Goal: Transaction & Acquisition: Purchase product/service

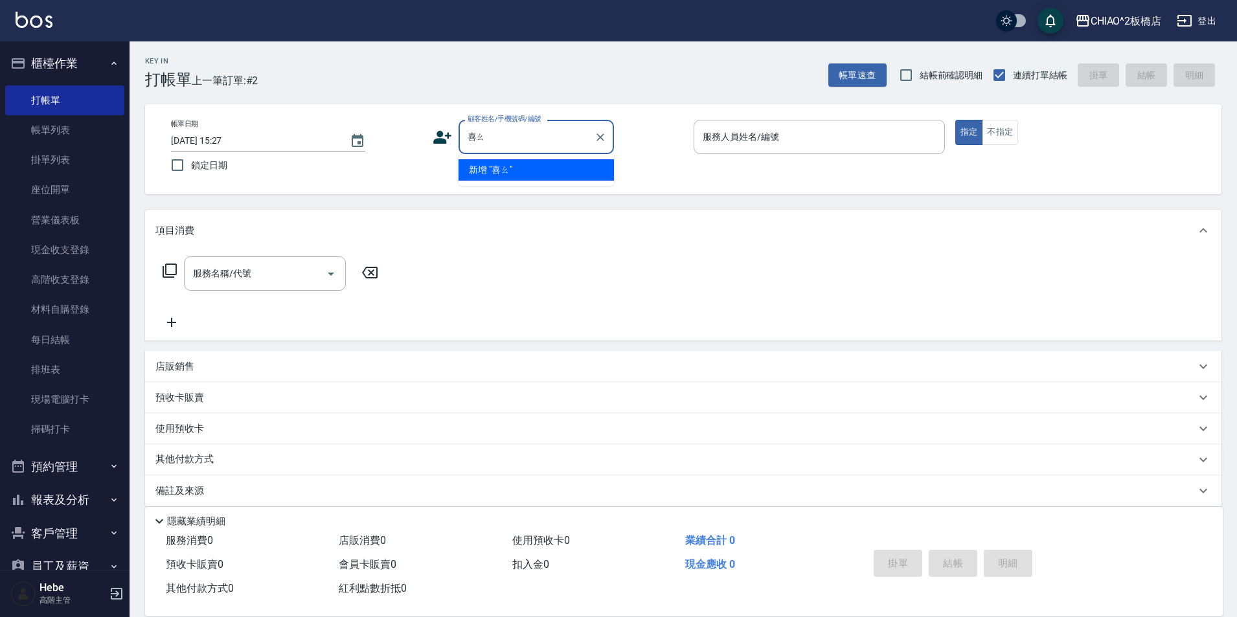
type input "喜"
click at [572, 155] on ul "小龍/9582_1723016588/null 新增 "小龍"" at bounding box center [536, 180] width 155 height 53
click at [570, 161] on li "小龍/9582_1723016588/null" at bounding box center [536, 169] width 155 height 21
type input "小龍/9582_1723016588/null"
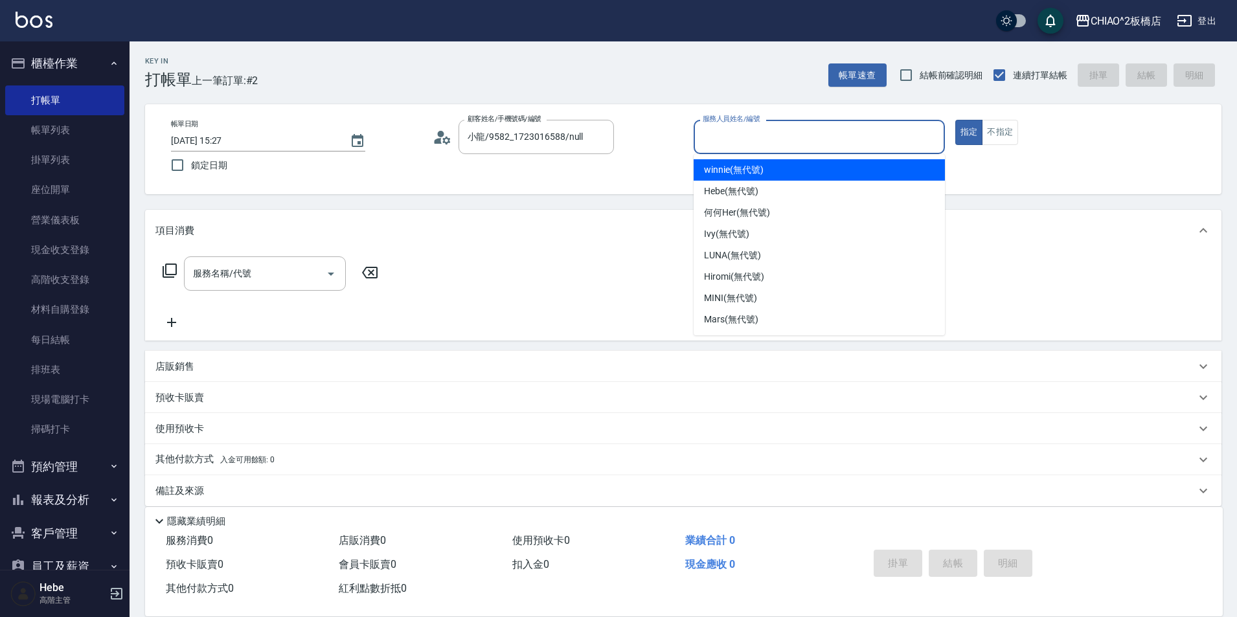
click at [723, 131] on input "服務人員姓名/編號" at bounding box center [820, 137] width 240 height 23
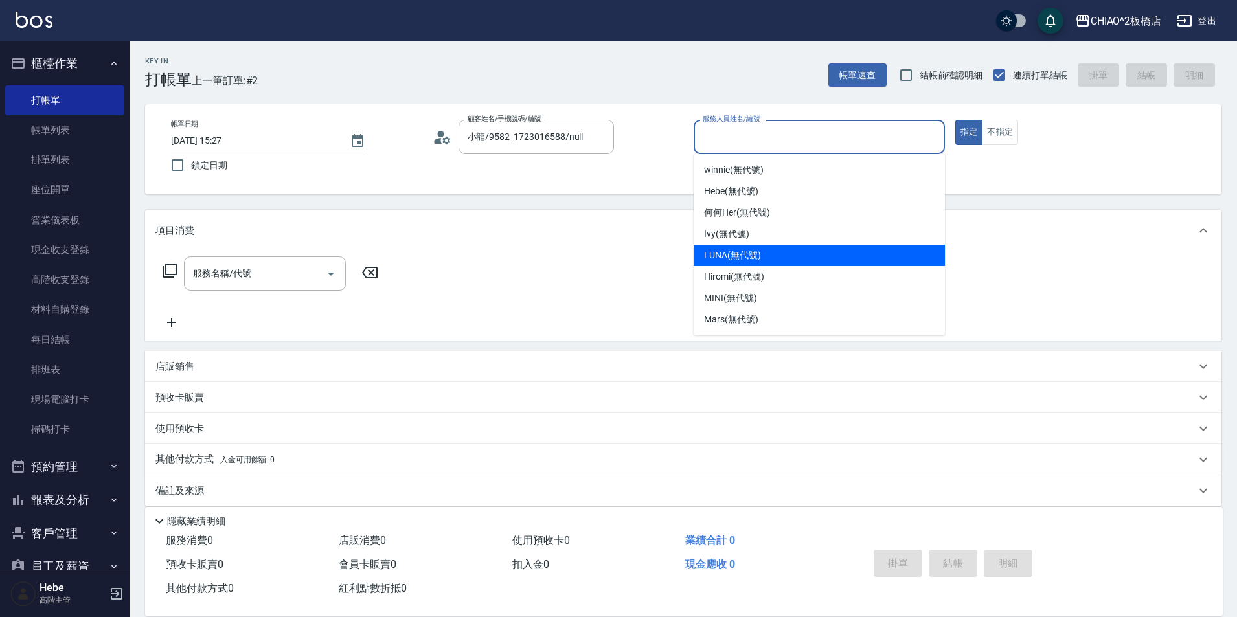
drag, startPoint x: 726, startPoint y: 252, endPoint x: 489, endPoint y: 259, distance: 236.6
click at [725, 252] on span "LUNA (無代號)" at bounding box center [732, 256] width 57 height 14
type input "LUNA(無代號)"
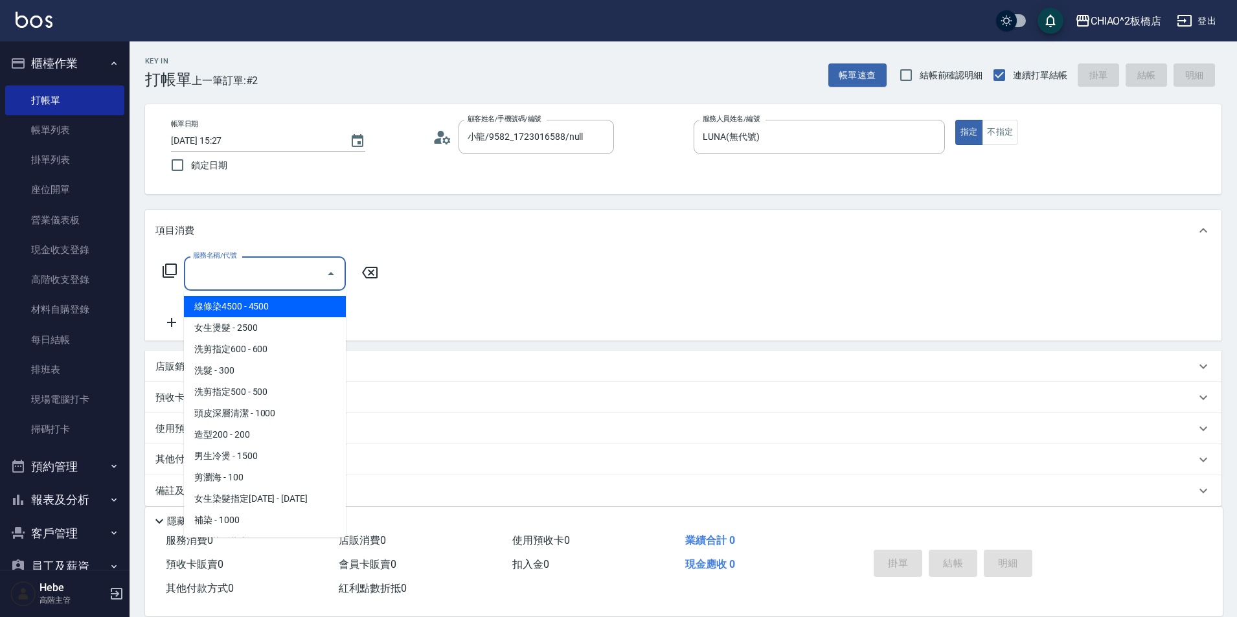
click at [227, 281] on input "服務名稱/代號" at bounding box center [255, 273] width 131 height 23
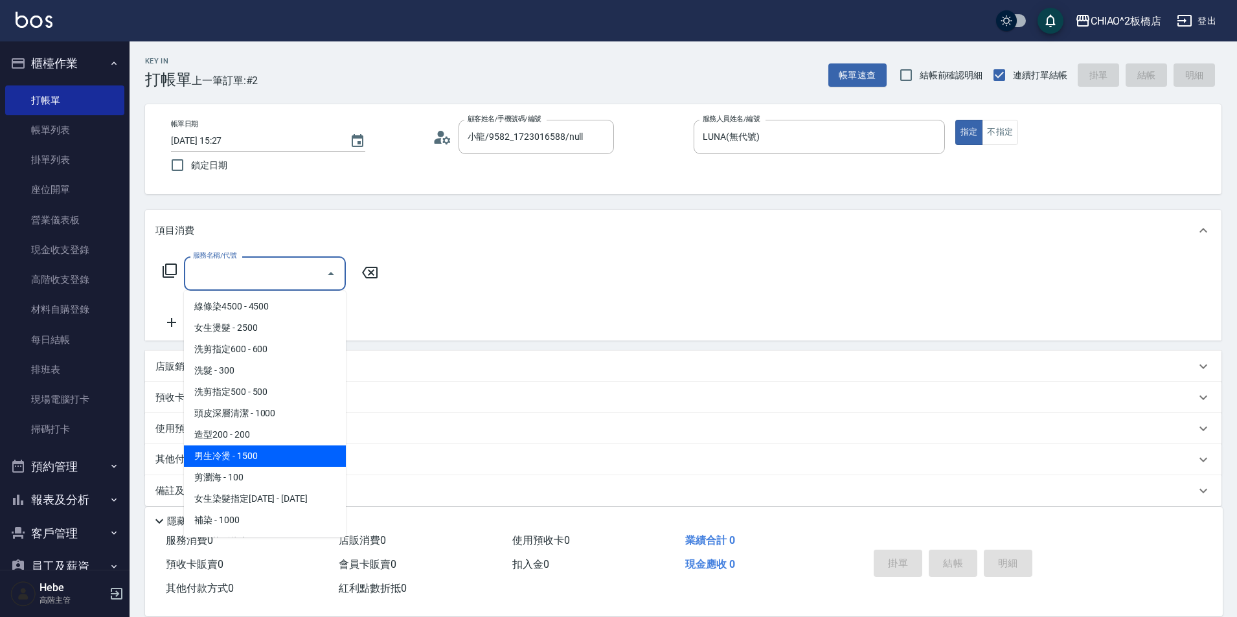
click at [241, 456] on span "男生冷燙 - 1500" at bounding box center [265, 456] width 162 height 21
type input "男生冷燙(96688)"
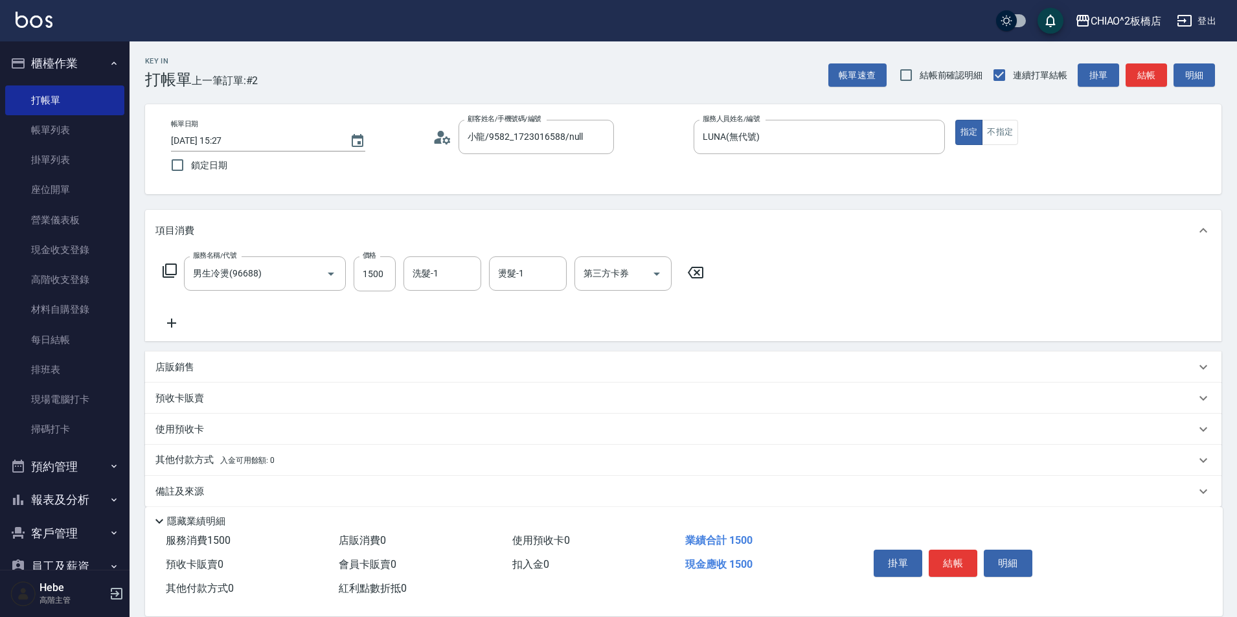
click at [166, 321] on icon at bounding box center [171, 323] width 32 height 16
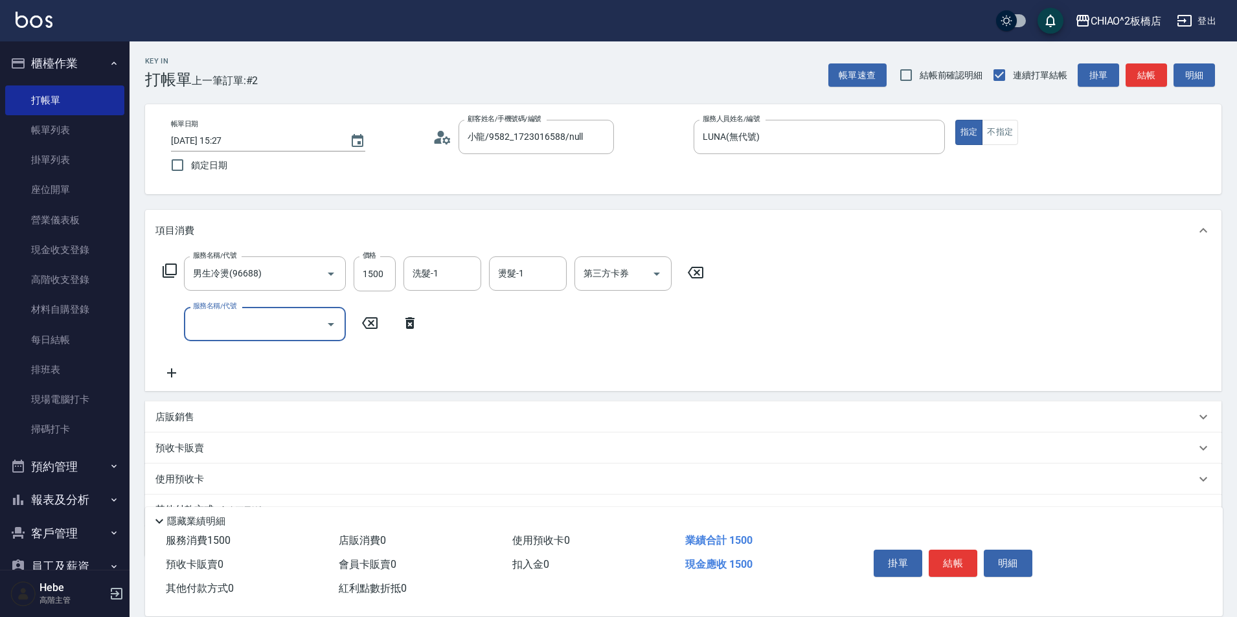
click at [225, 319] on input "服務名稱/代號" at bounding box center [255, 324] width 131 height 23
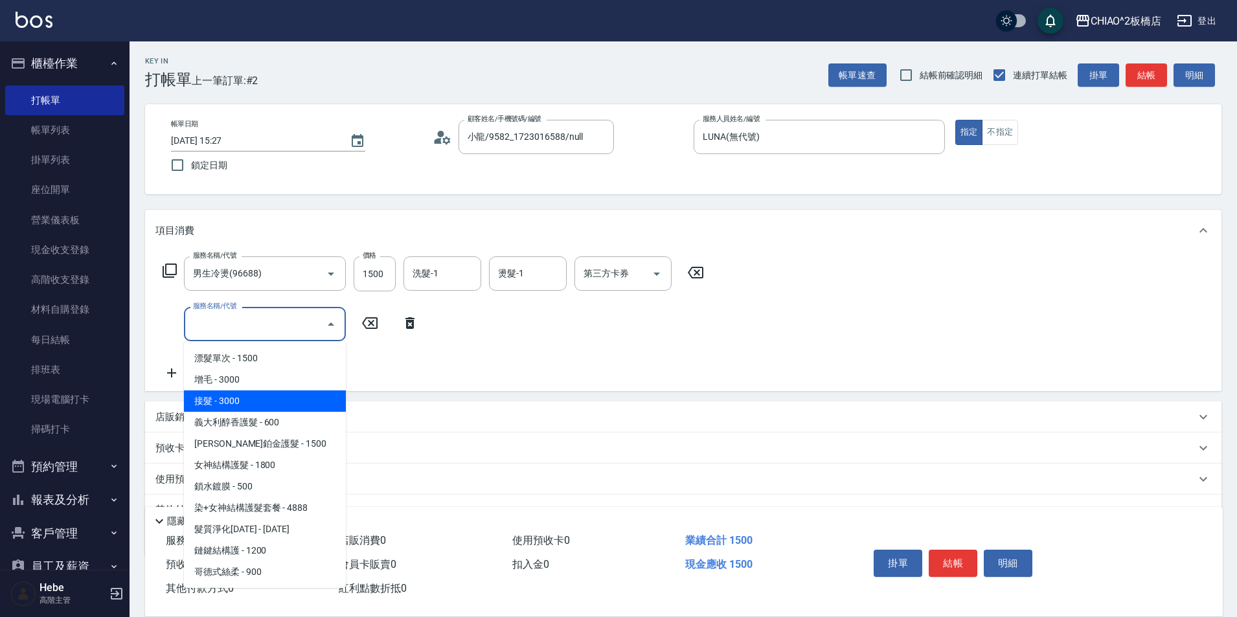
scroll to position [212, 0]
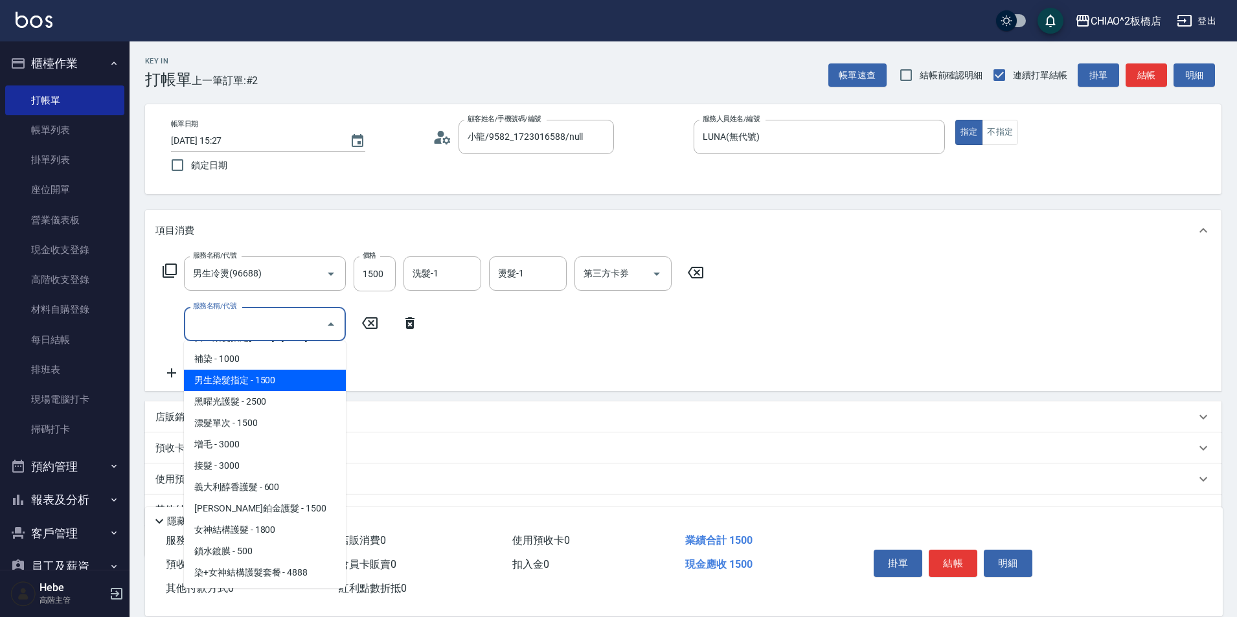
click at [259, 383] on span "男生染髮指定 - 1500" at bounding box center [265, 380] width 162 height 21
type input "男生染髮指定(96703)"
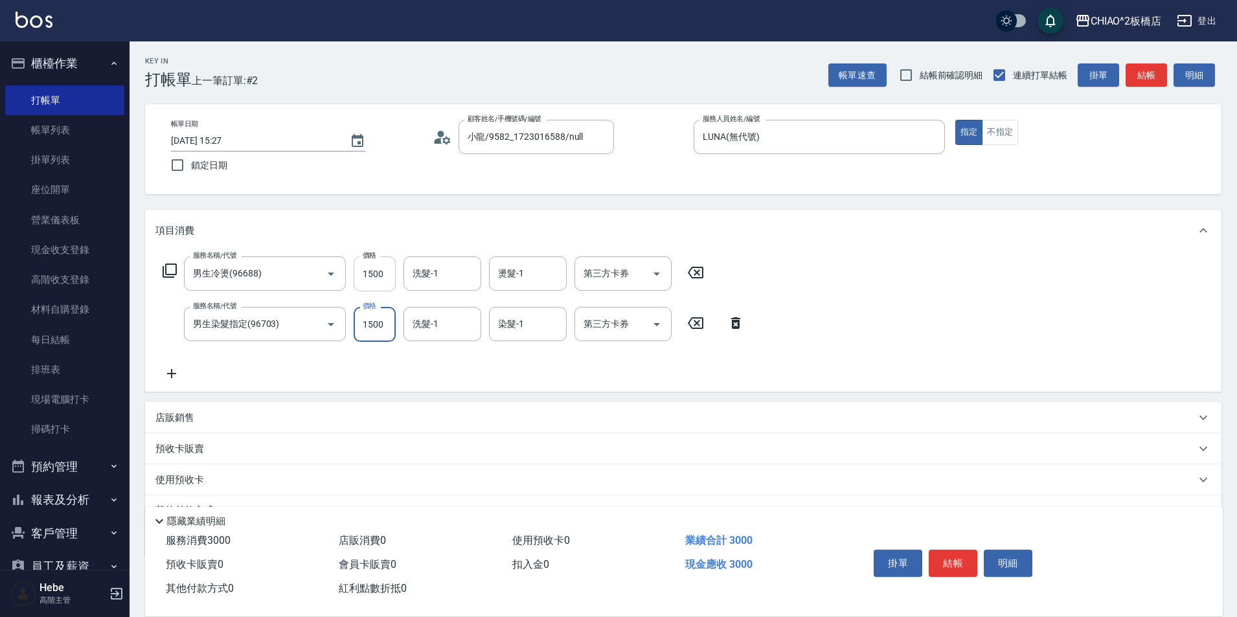
click at [383, 279] on input "1500" at bounding box center [375, 274] width 42 height 35
drag, startPoint x: 383, startPoint y: 279, endPoint x: 393, endPoint y: 273, distance: 11.7
click at [383, 279] on input "1500" at bounding box center [375, 274] width 42 height 35
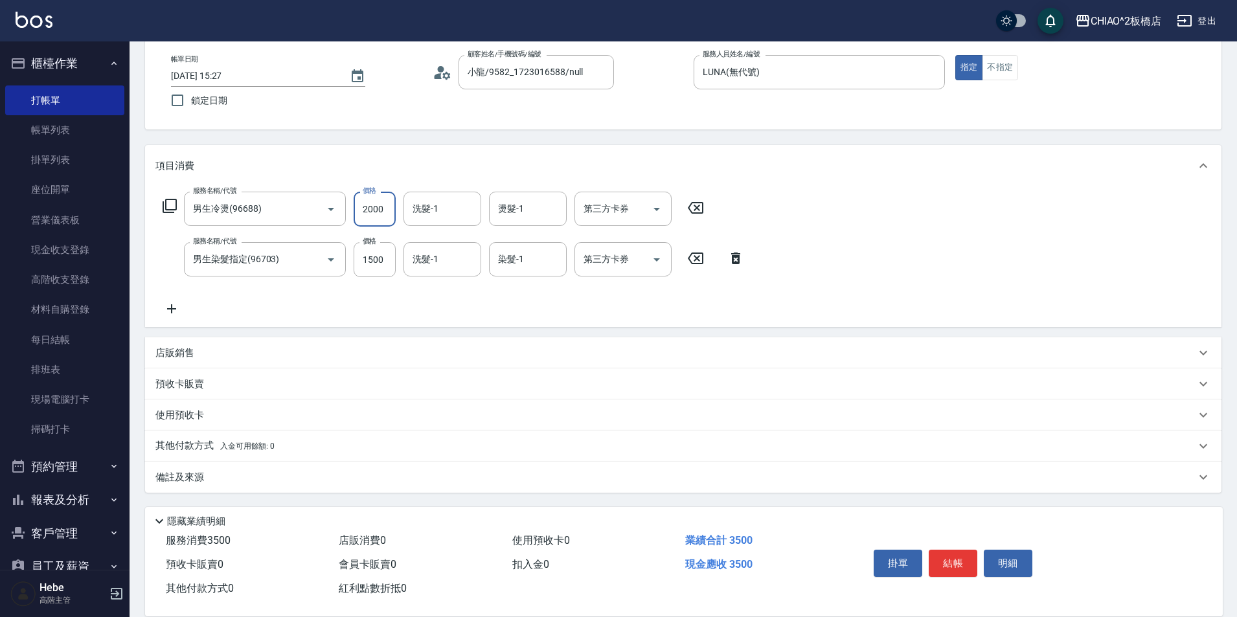
type input "2000"
click at [187, 438] on div "其他付款方式 入金可用餘額: 0" at bounding box center [683, 446] width 1077 height 31
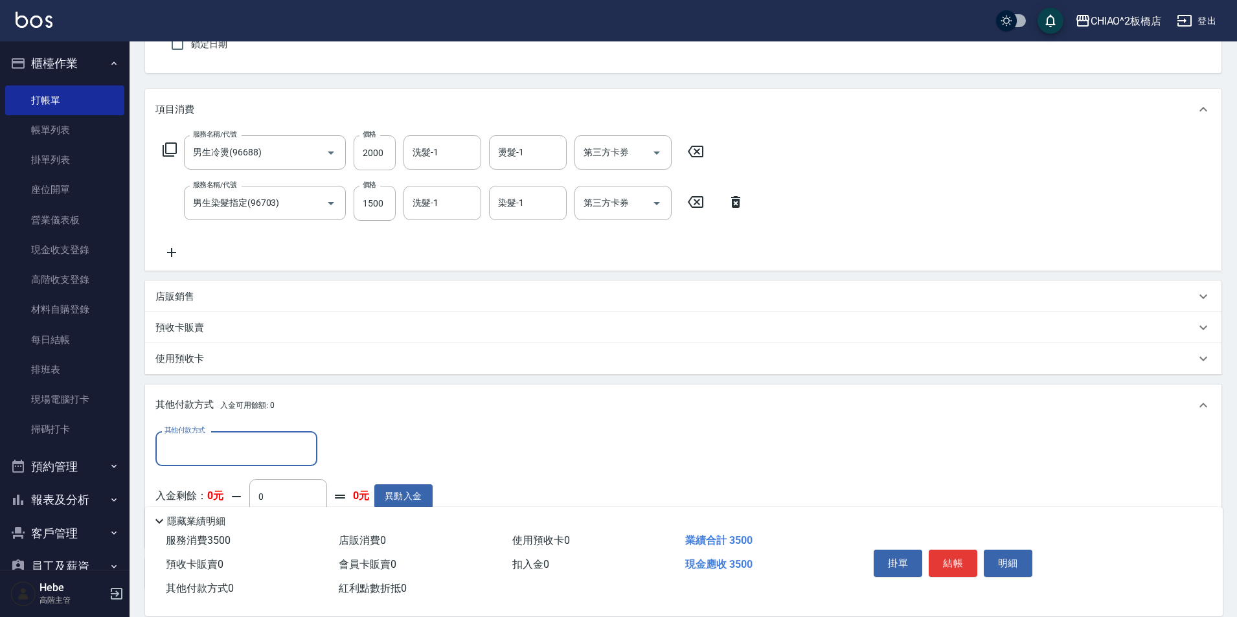
scroll to position [0, 0]
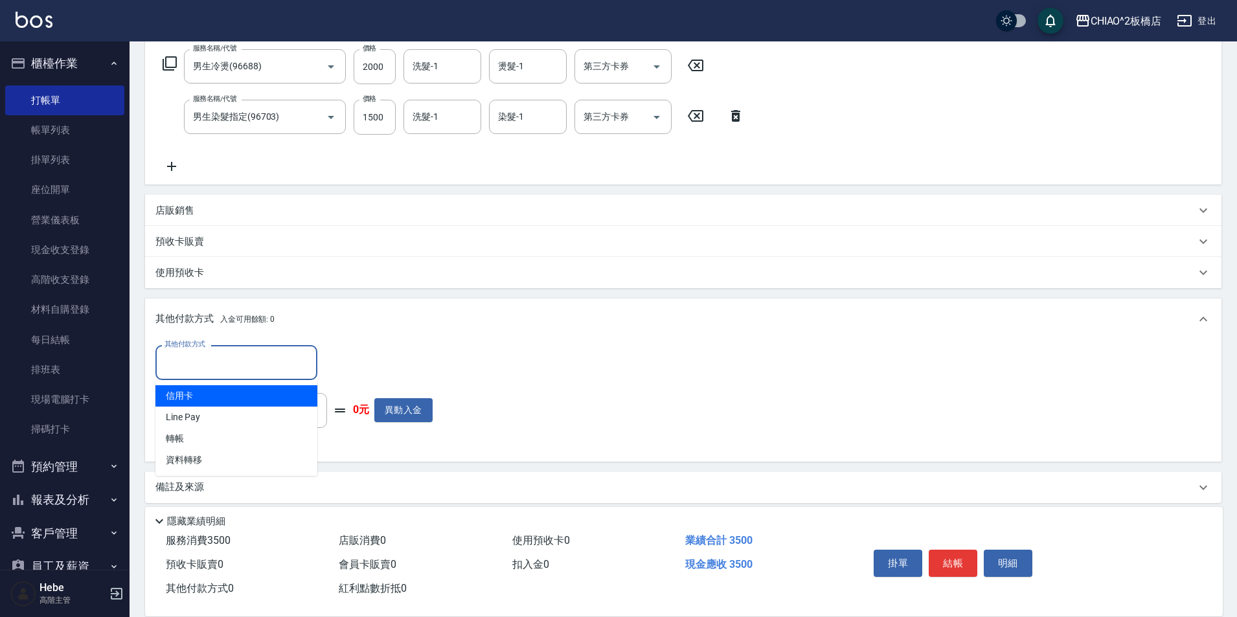
click at [203, 363] on input "其他付款方式" at bounding box center [236, 362] width 150 height 23
click at [201, 412] on span "Line Pay" at bounding box center [236, 417] width 162 height 21
type input "Line Pay"
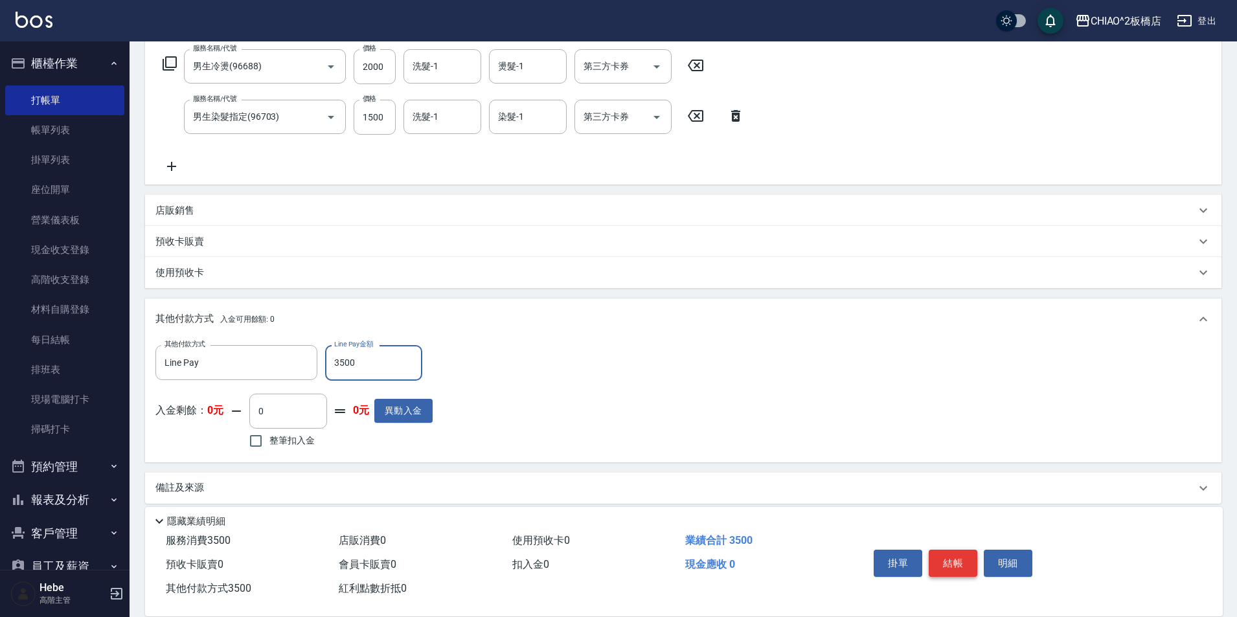
type input "3500"
click at [954, 555] on button "結帳" at bounding box center [953, 563] width 49 height 27
type input "[DATE] 16:21"
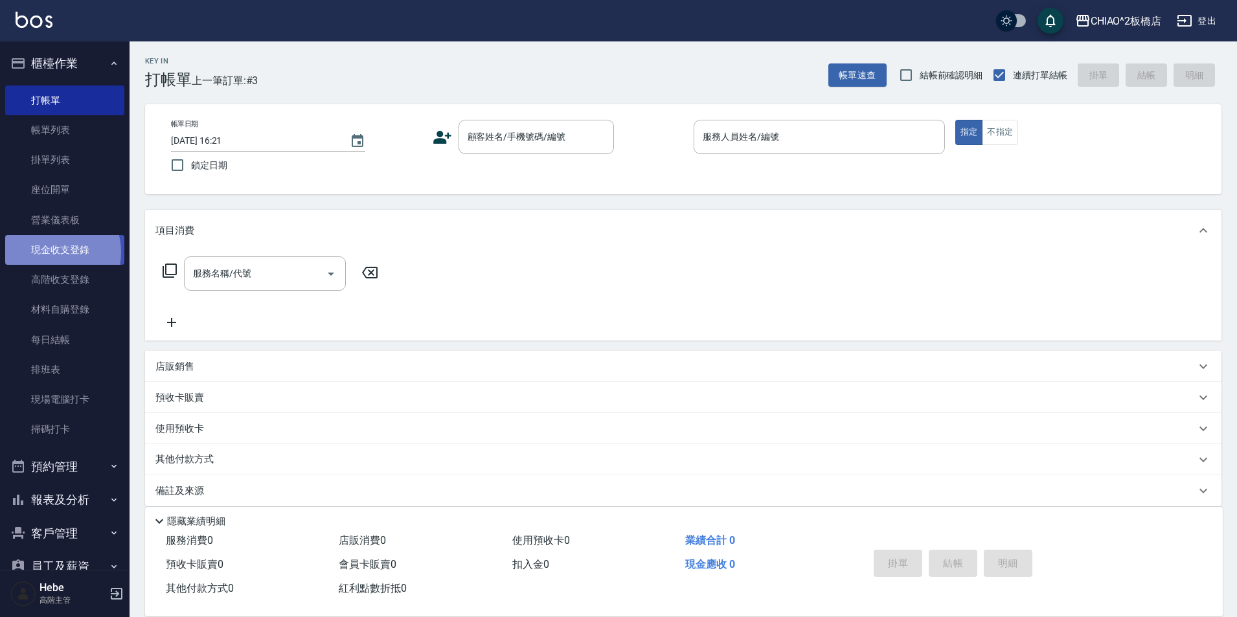
click at [49, 253] on link "現金收支登錄" at bounding box center [64, 250] width 119 height 30
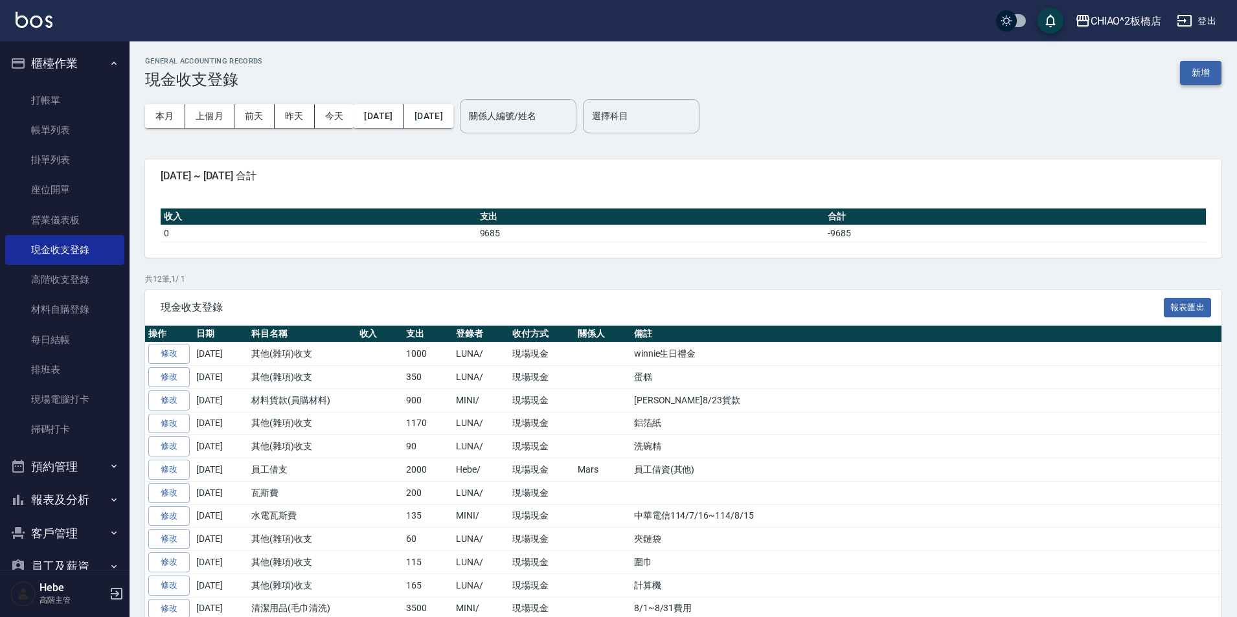
click at [1201, 66] on button "新增" at bounding box center [1200, 73] width 41 height 24
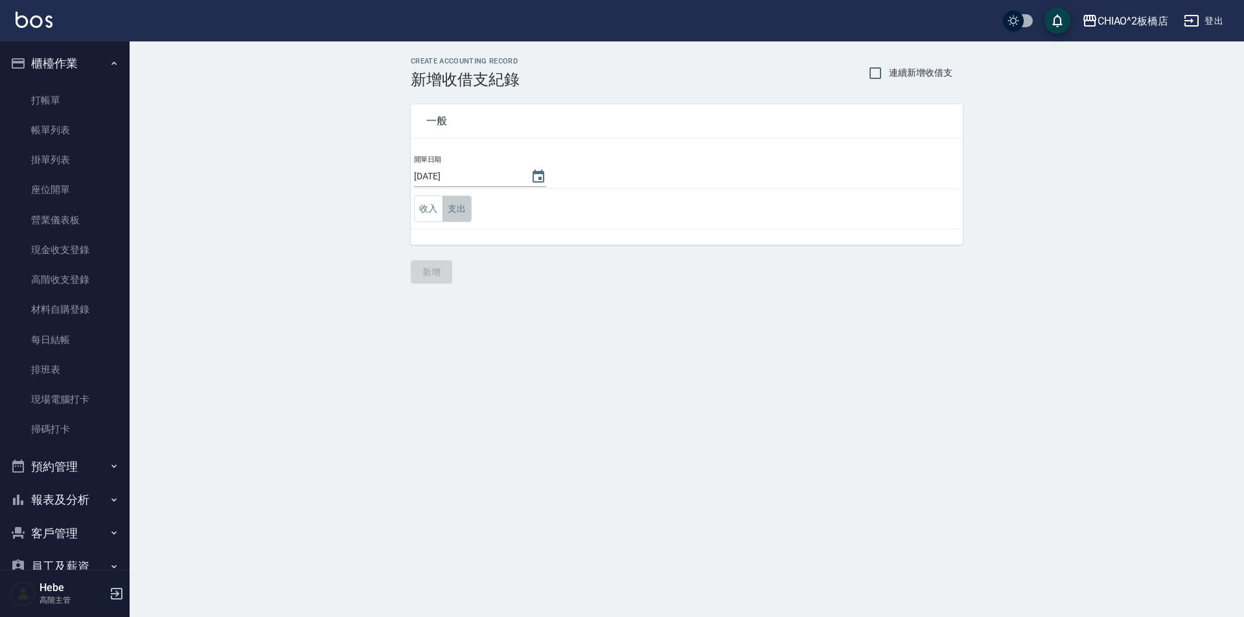
click at [464, 208] on button "支出" at bounding box center [456, 209] width 29 height 27
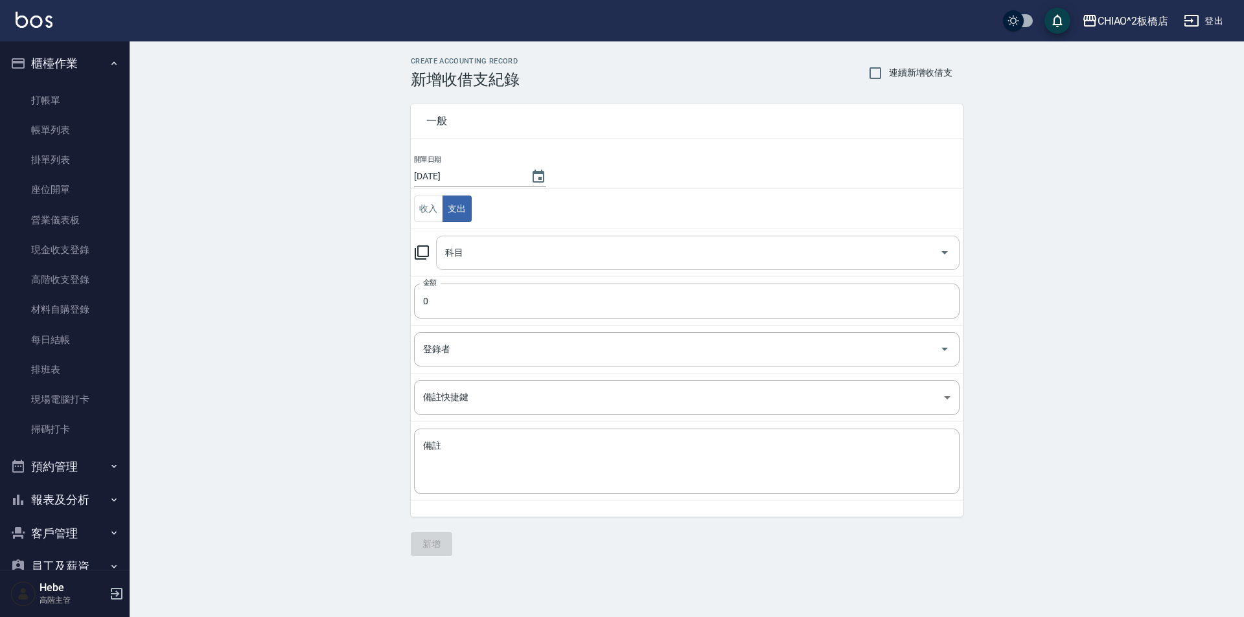
click at [492, 258] on input "科目" at bounding box center [688, 253] width 492 height 23
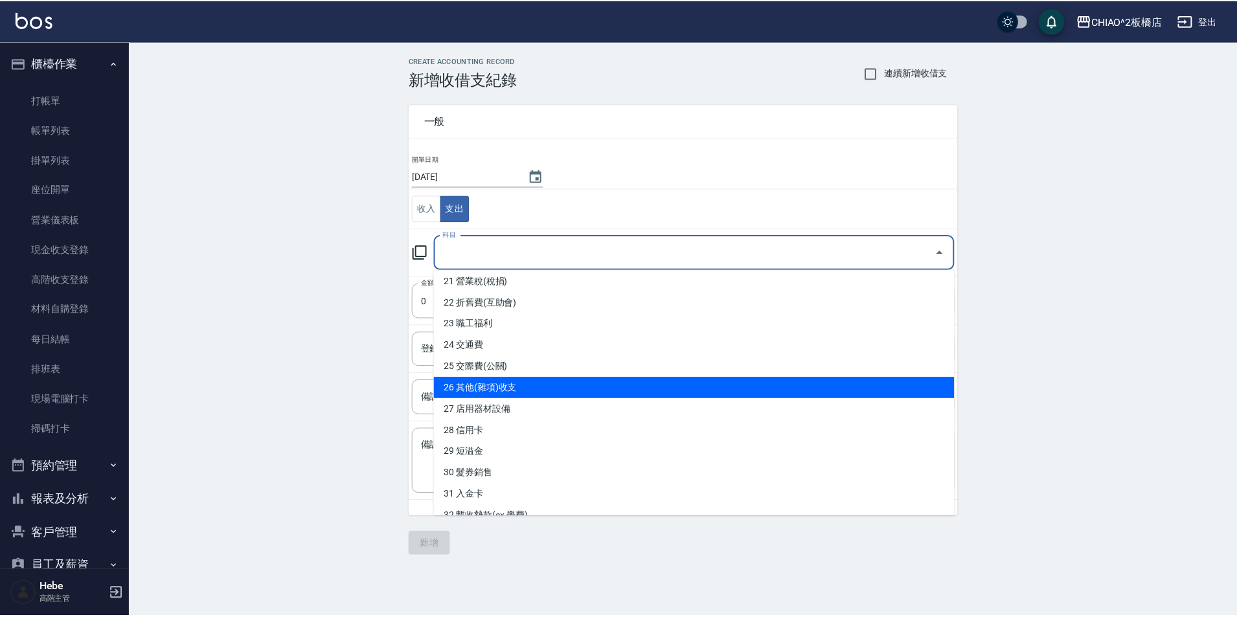
scroll to position [518, 0]
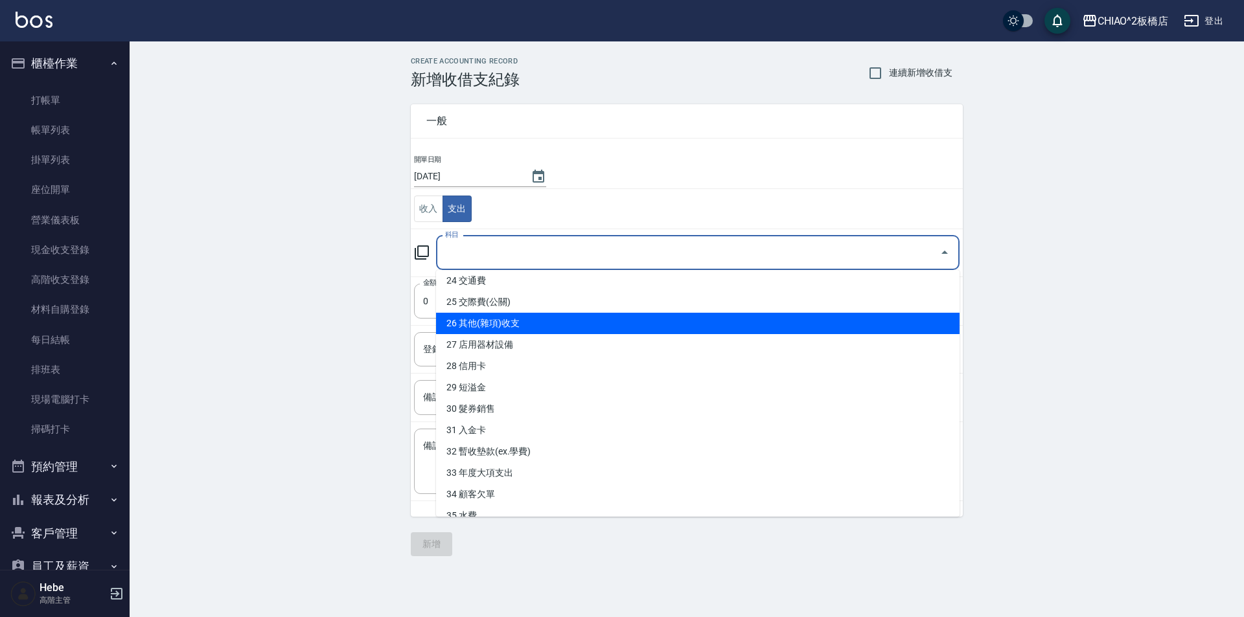
click at [499, 326] on li "26 其他(雜項)收支" at bounding box center [697, 323] width 523 height 21
type input "26 其他(雜項)收支"
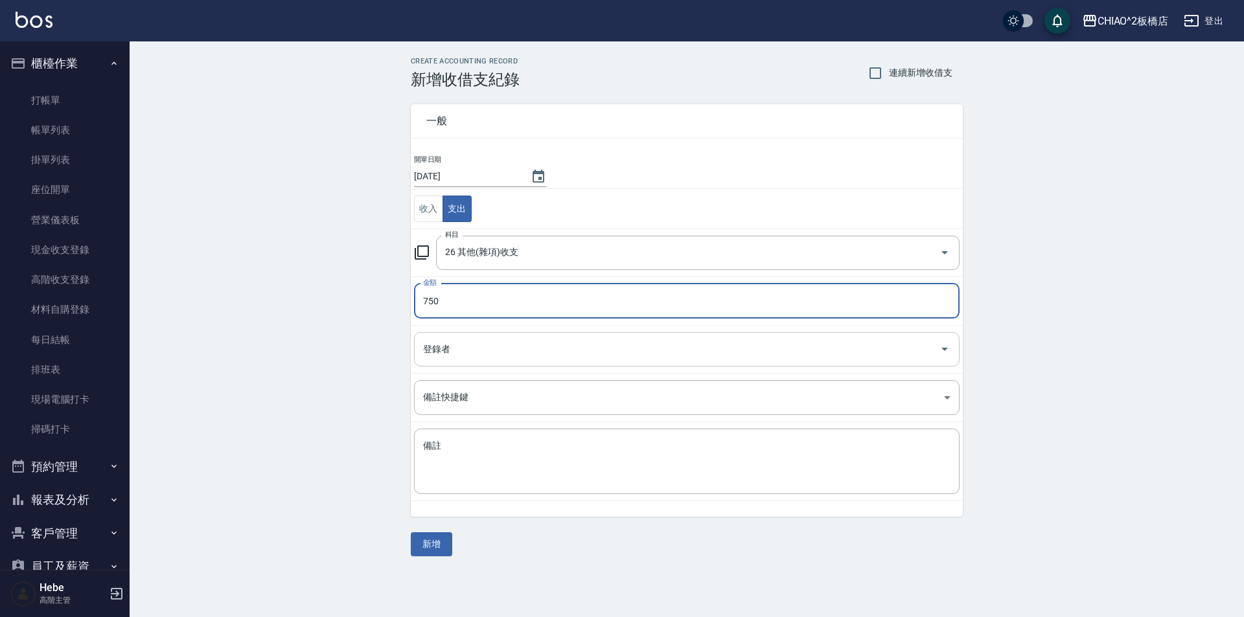
type input "750"
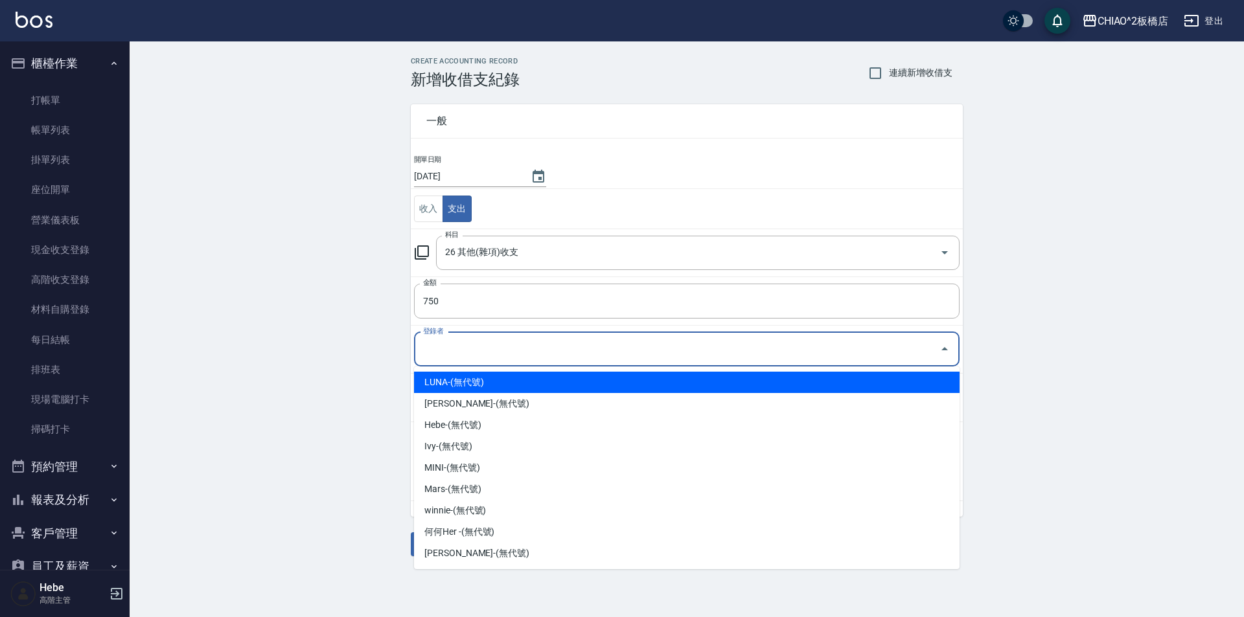
click at [428, 341] on input "登錄者" at bounding box center [677, 349] width 514 height 23
click at [442, 386] on li "LUNA-(無代號)" at bounding box center [686, 382] width 545 height 21
type input "LUNA-(無代號)"
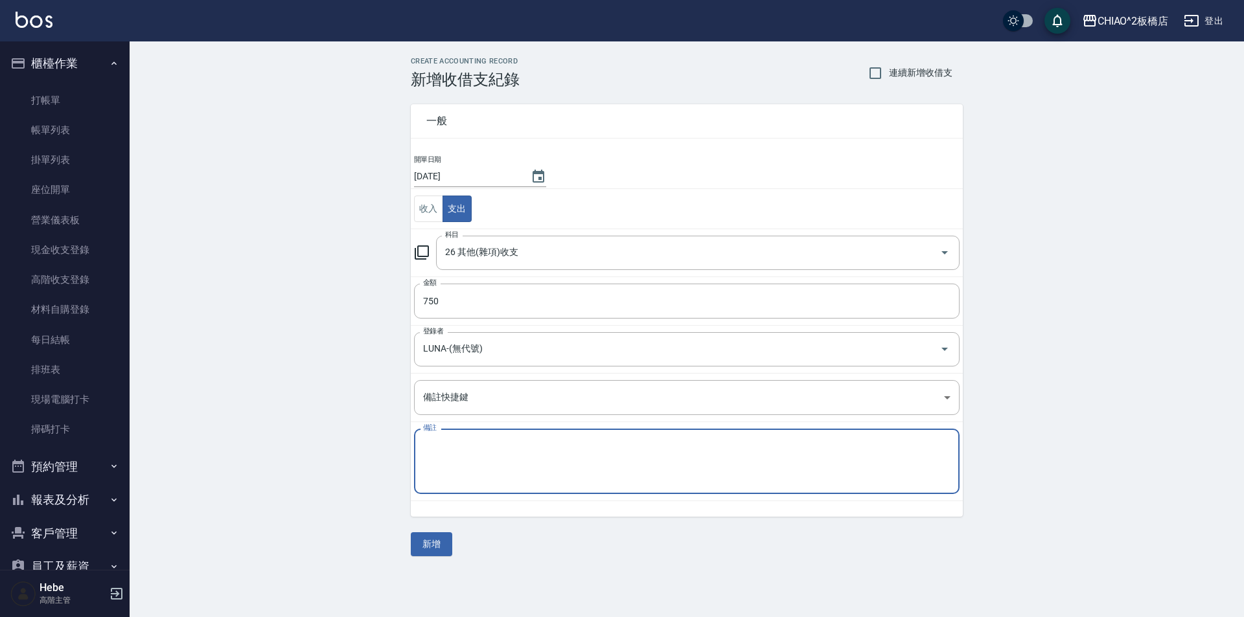
click at [447, 443] on textarea "備註" at bounding box center [686, 462] width 527 height 44
type textarea "b"
type textarea "染刷攪拌器"
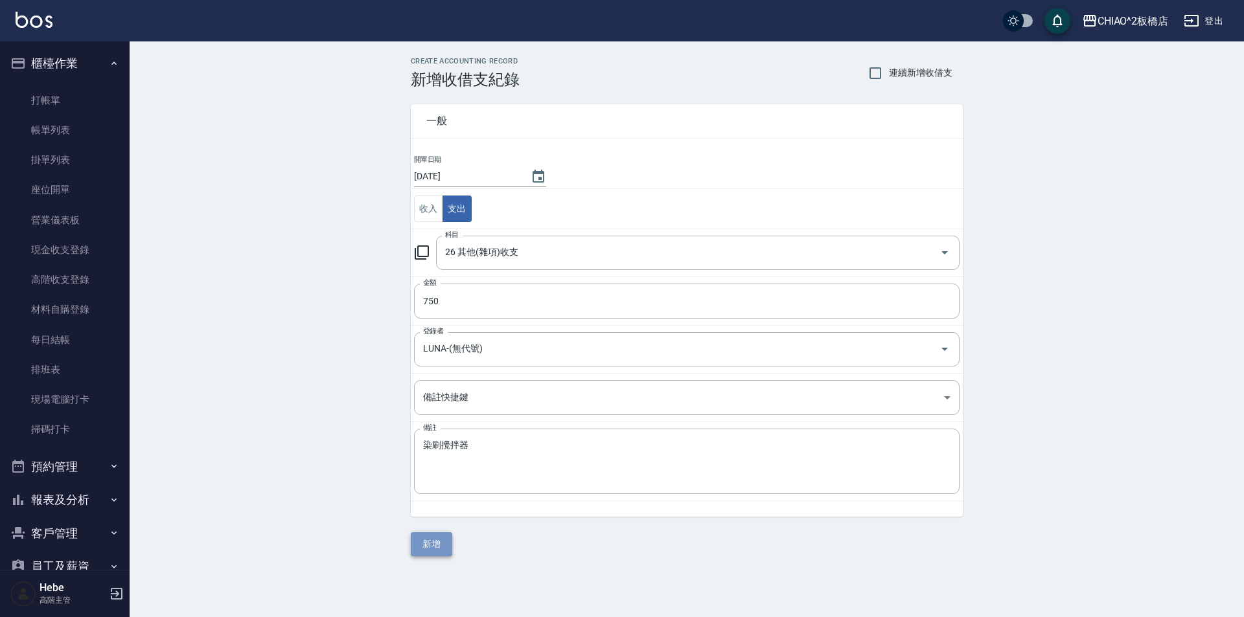
click at [416, 542] on button "新增" at bounding box center [431, 544] width 41 height 24
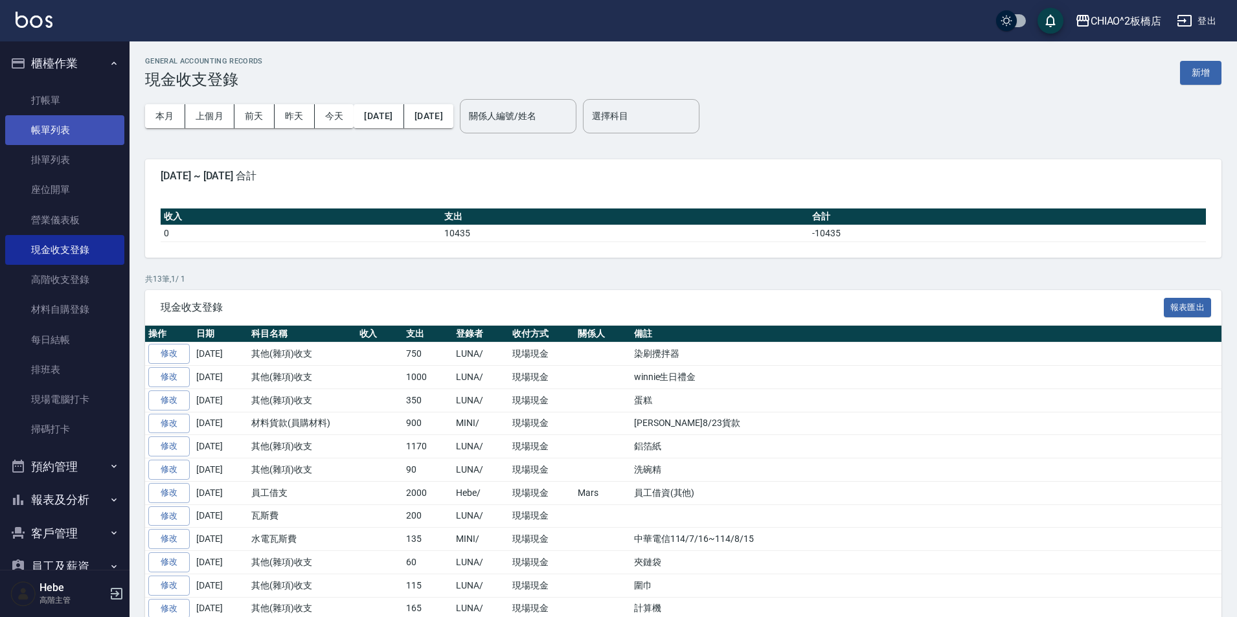
scroll to position [77, 0]
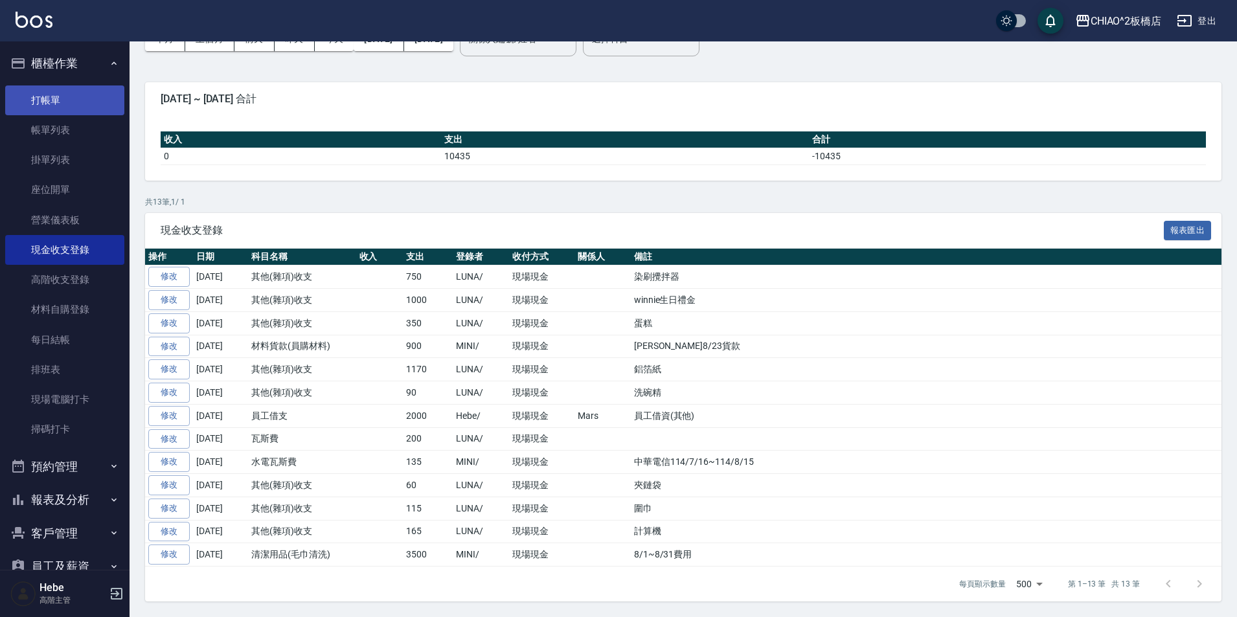
click at [58, 106] on link "打帳單" at bounding box center [64, 101] width 119 height 30
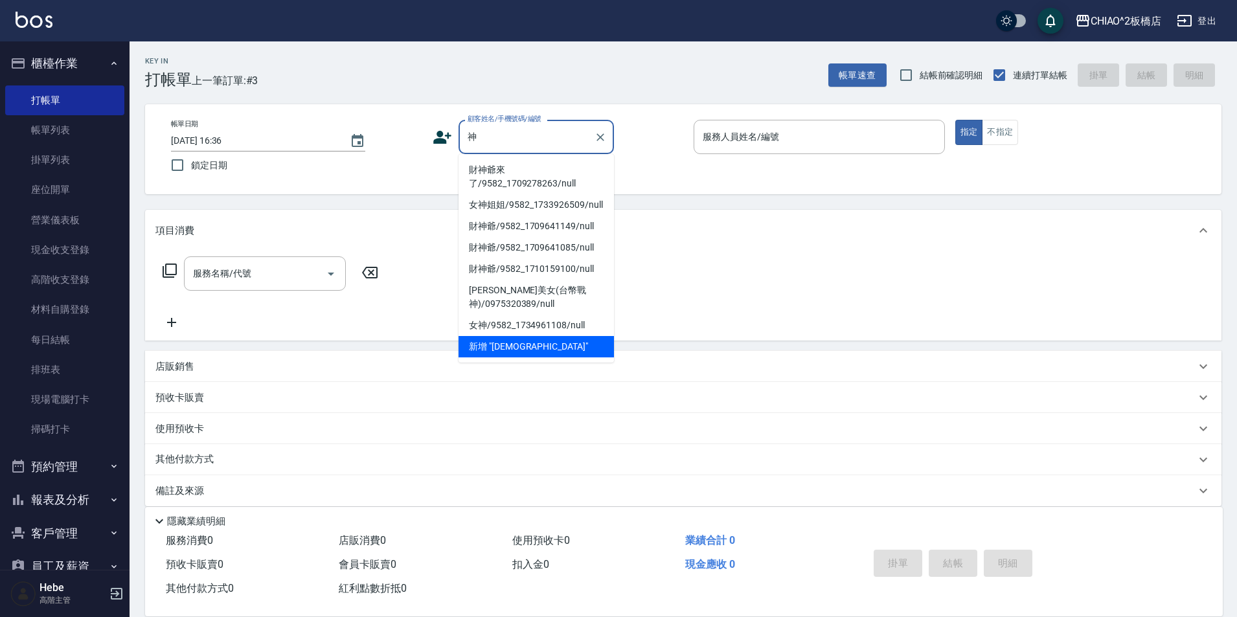
click at [536, 162] on li "財神爺來了/9582_1709278263/null" at bounding box center [536, 176] width 155 height 35
type input "財神爺來了/9582_1709278263/null"
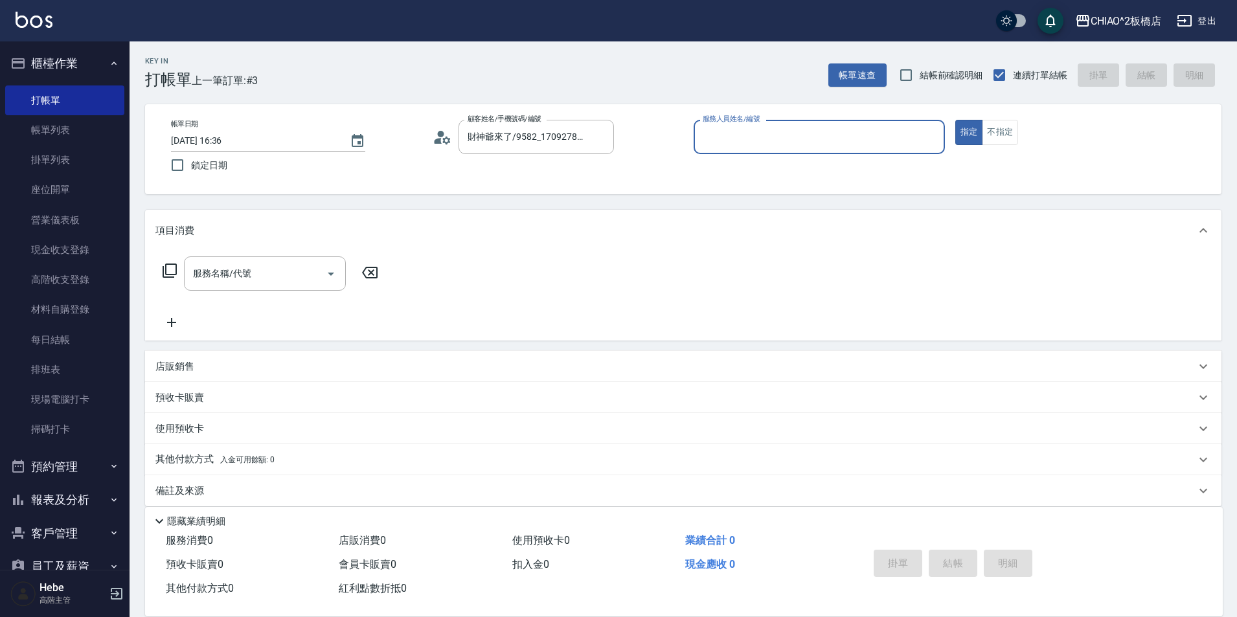
click at [734, 144] on input "服務人員姓名/編號" at bounding box center [820, 137] width 240 height 23
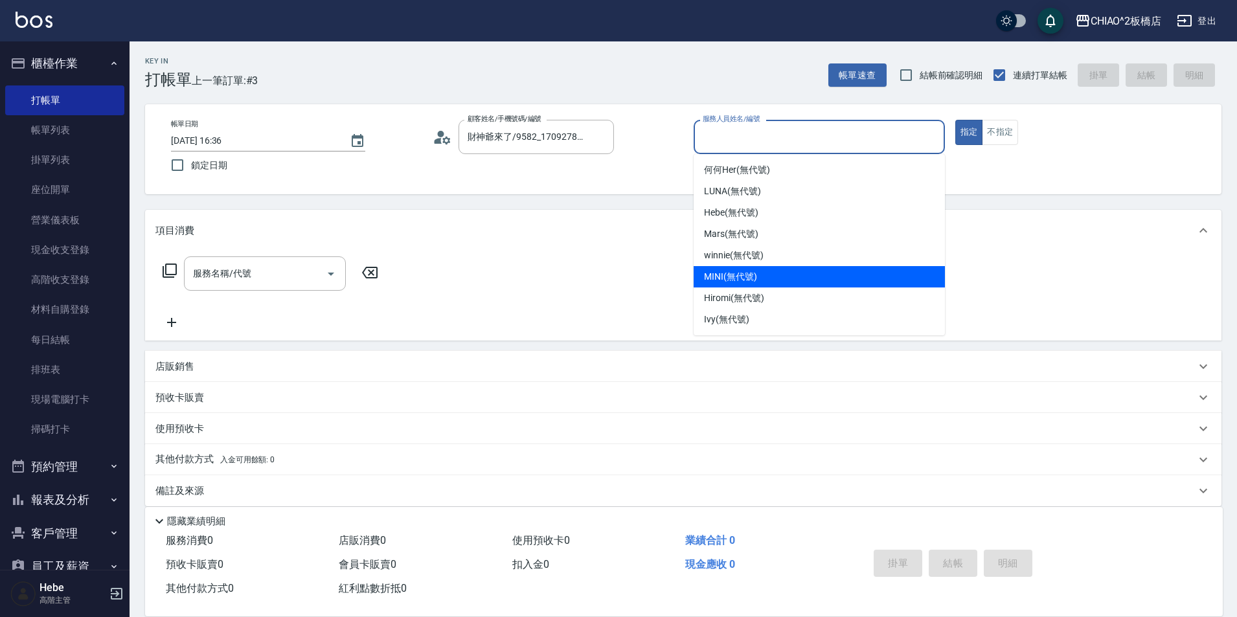
drag, startPoint x: 742, startPoint y: 280, endPoint x: 776, endPoint y: 261, distance: 39.5
click at [742, 280] on span "MINI (無代號)" at bounding box center [730, 277] width 53 height 14
type input "MINI(無代號)"
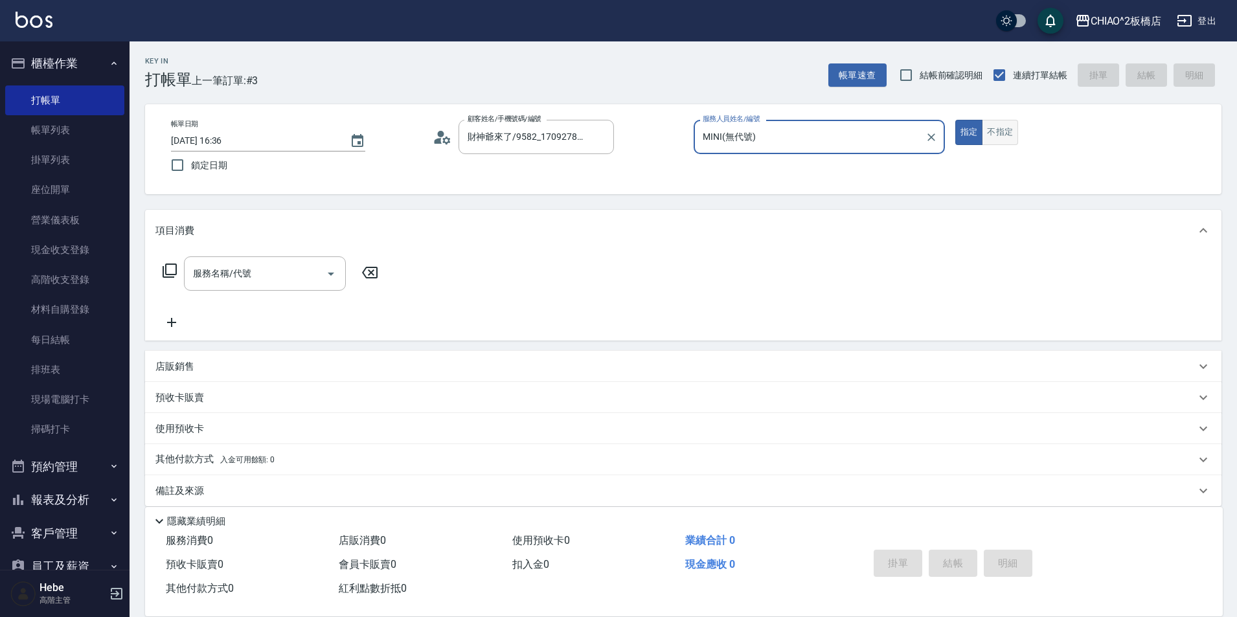
click at [997, 143] on button "不指定" at bounding box center [1000, 132] width 36 height 25
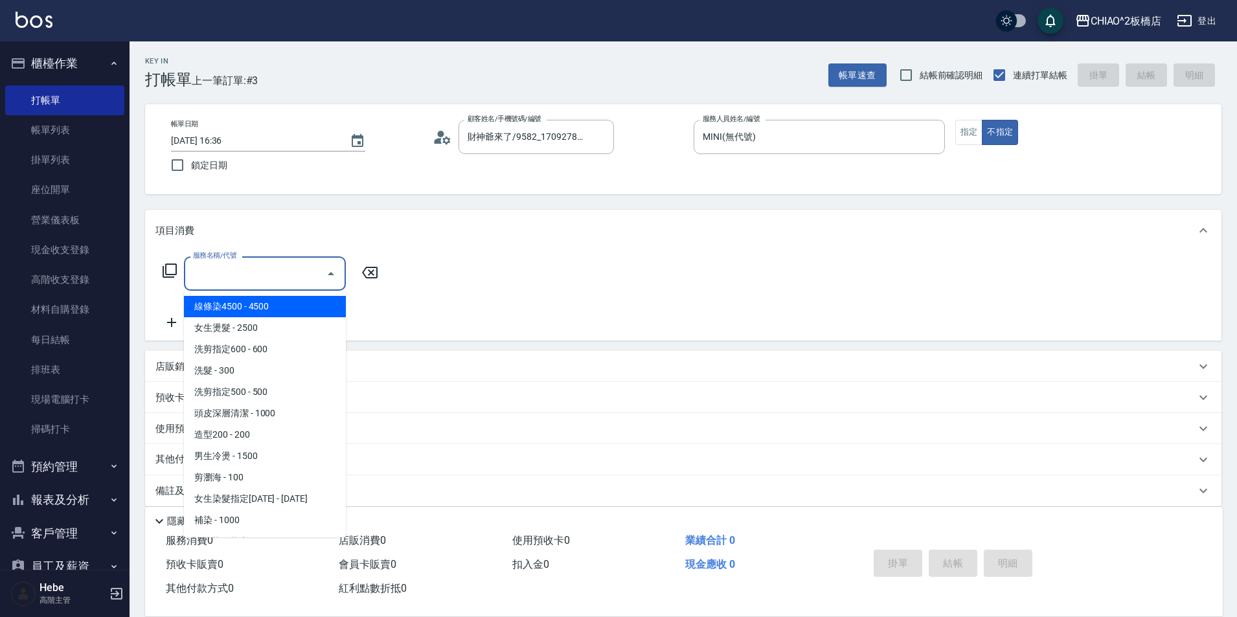
click at [231, 282] on input "服務名稱/代號" at bounding box center [255, 273] width 131 height 23
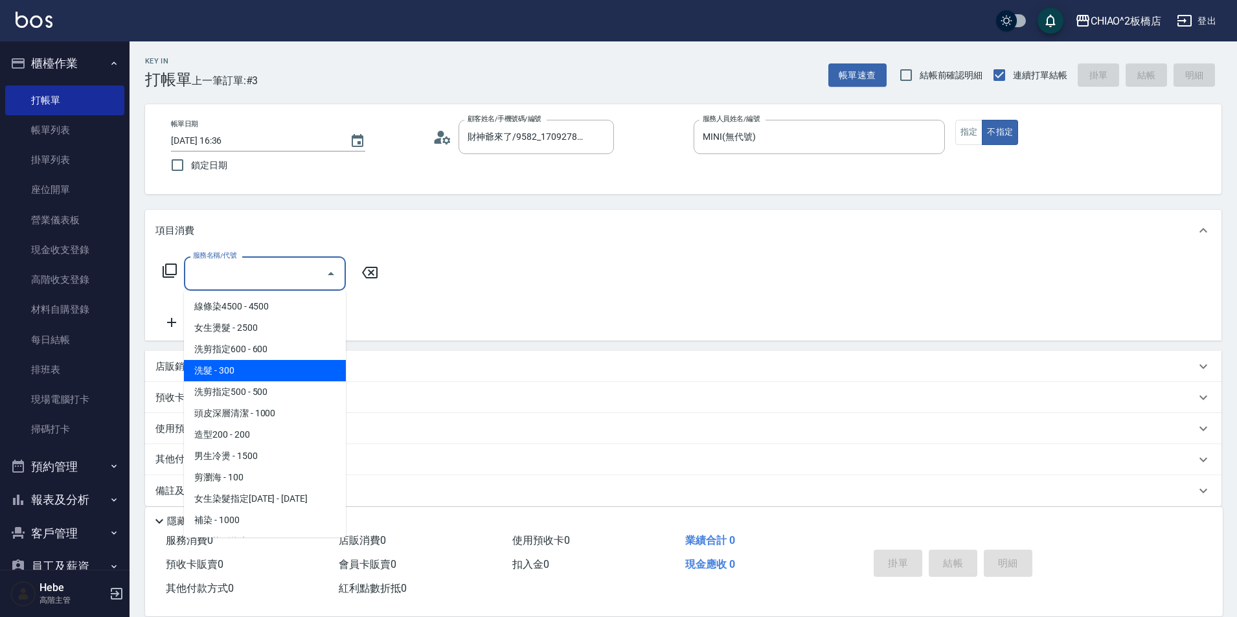
click at [253, 365] on span "洗髮 - 300" at bounding box center [265, 370] width 162 height 21
type input "洗髮(96679)"
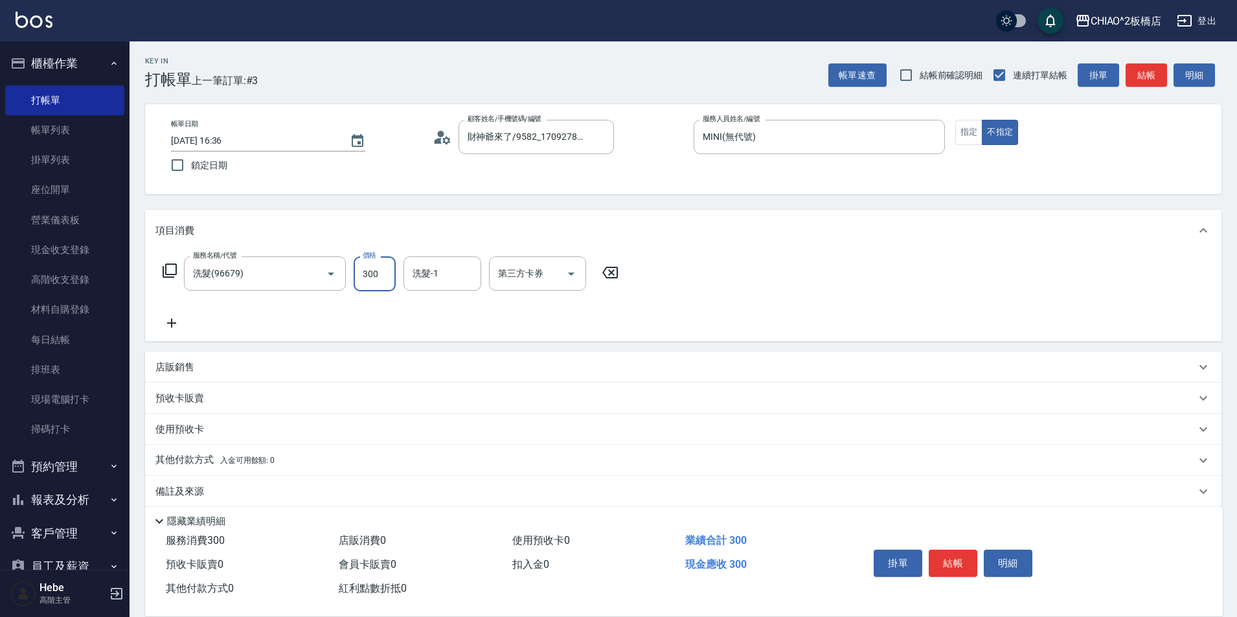
click at [374, 282] on input "300" at bounding box center [375, 274] width 42 height 35
type input "400"
click at [948, 552] on button "結帳" at bounding box center [953, 563] width 49 height 27
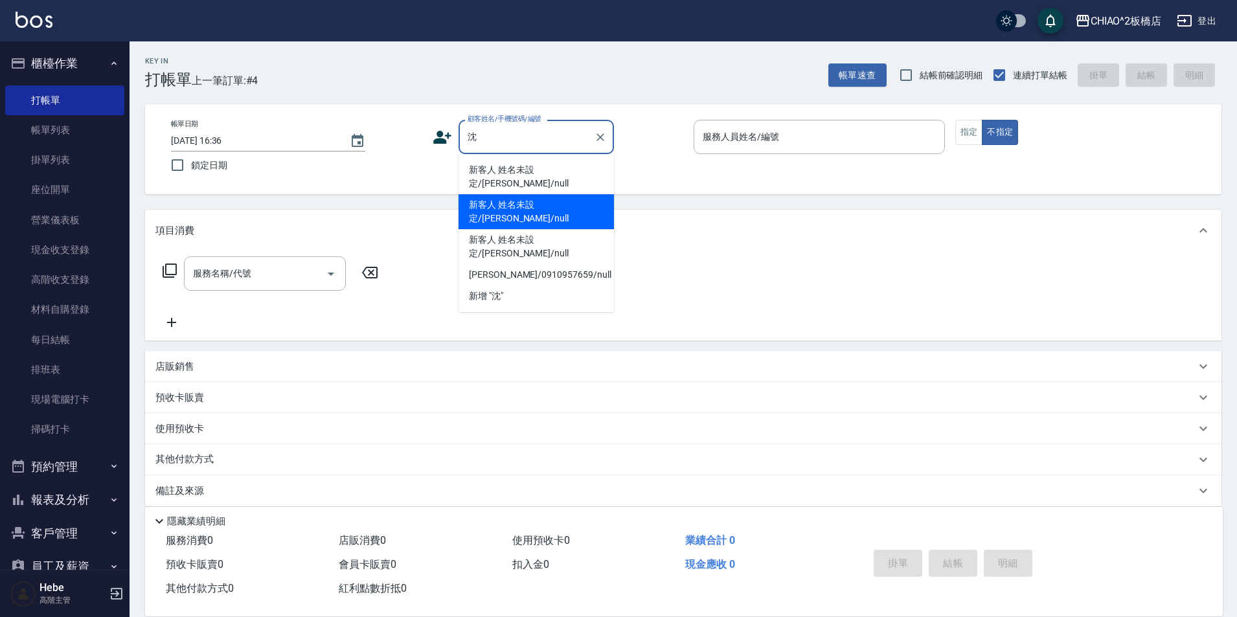
click at [523, 194] on li "新客人 姓名未設定/[PERSON_NAME]/null" at bounding box center [536, 211] width 155 height 35
type input "新客人 姓名未設定/[PERSON_NAME]/null"
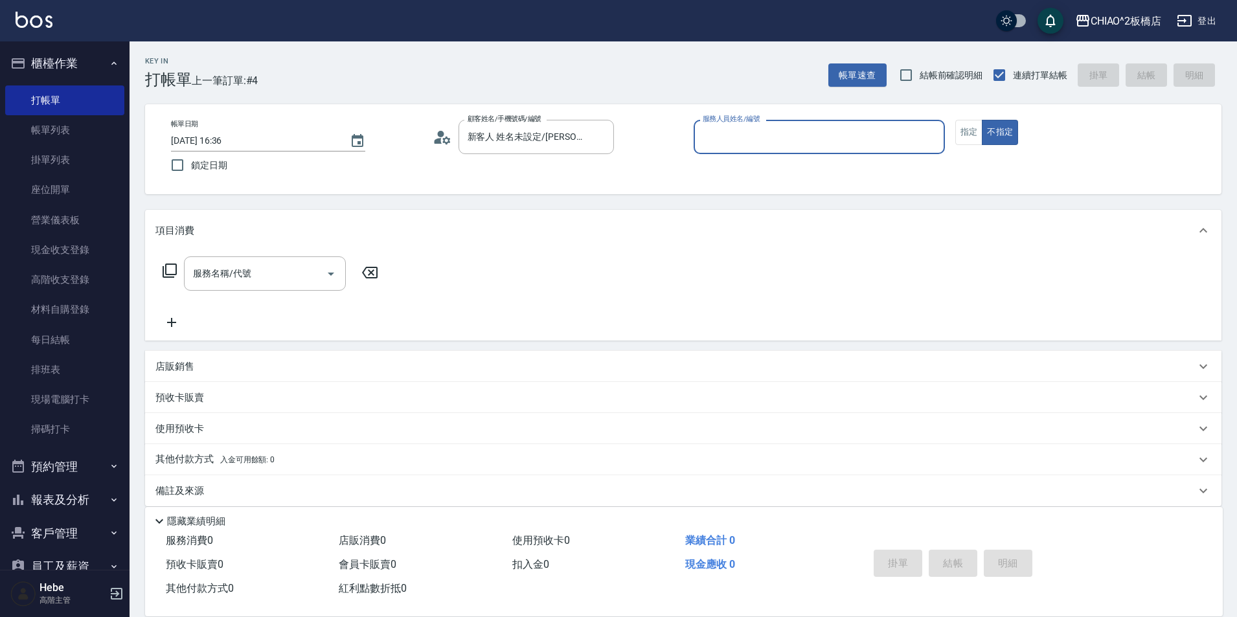
click at [833, 138] on input "服務人員姓名/編號" at bounding box center [820, 137] width 240 height 23
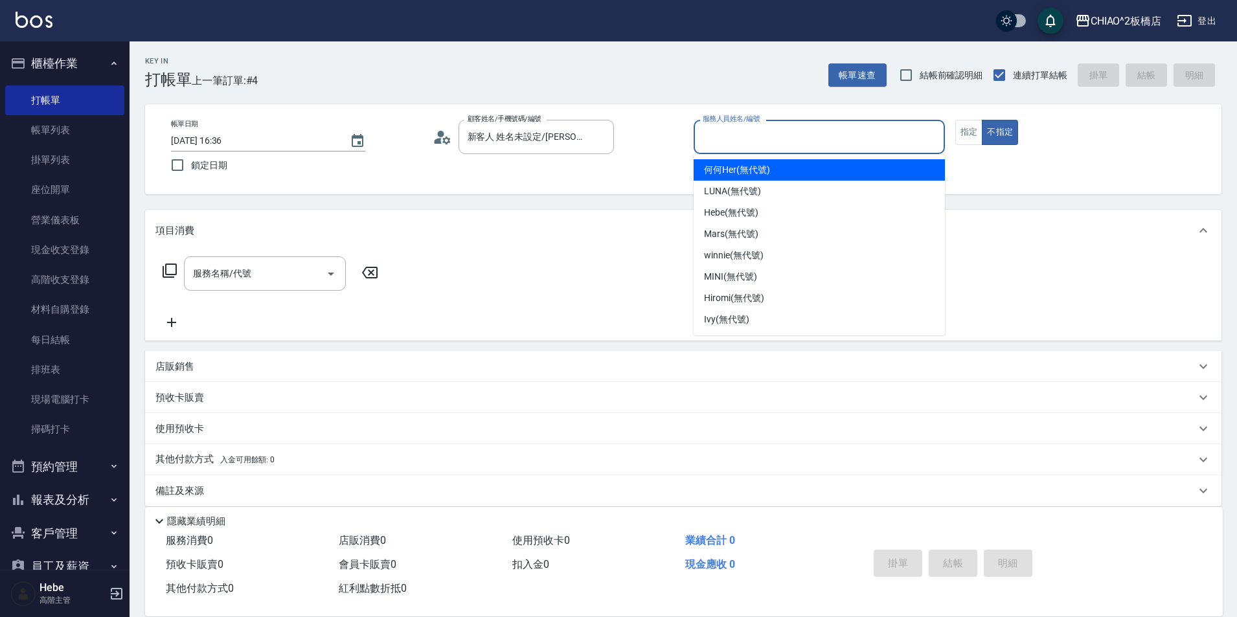
click at [806, 179] on div "何何Her (無代號)" at bounding box center [819, 169] width 251 height 21
type input "何何Her (無代號)"
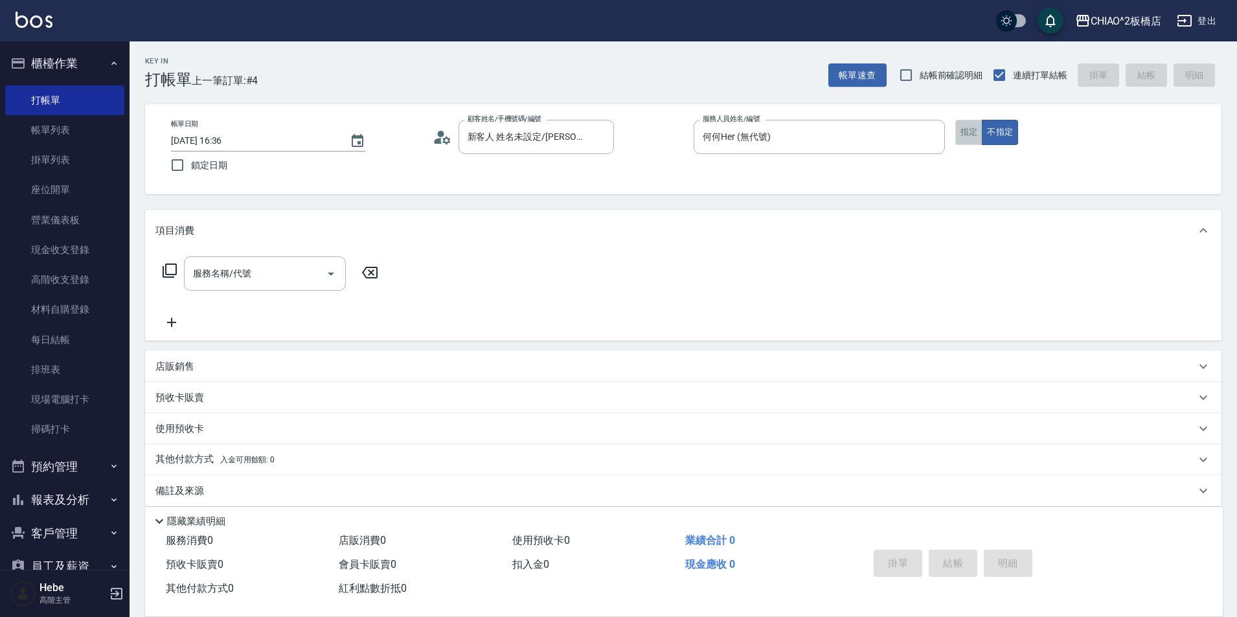
click at [962, 132] on button "指定" at bounding box center [970, 132] width 28 height 25
click at [256, 285] on input "服務名稱/代號" at bounding box center [255, 273] width 131 height 23
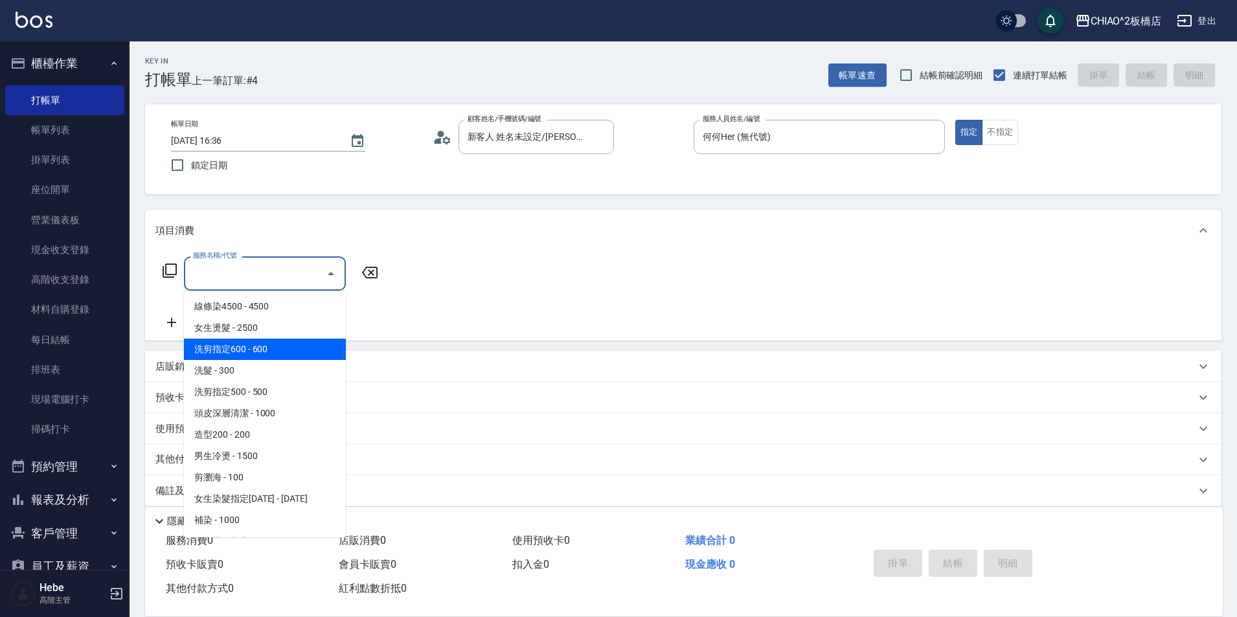
click at [263, 349] on span "洗剪指定600 - 600" at bounding box center [265, 349] width 162 height 21
type input "洗剪指定600(96678)"
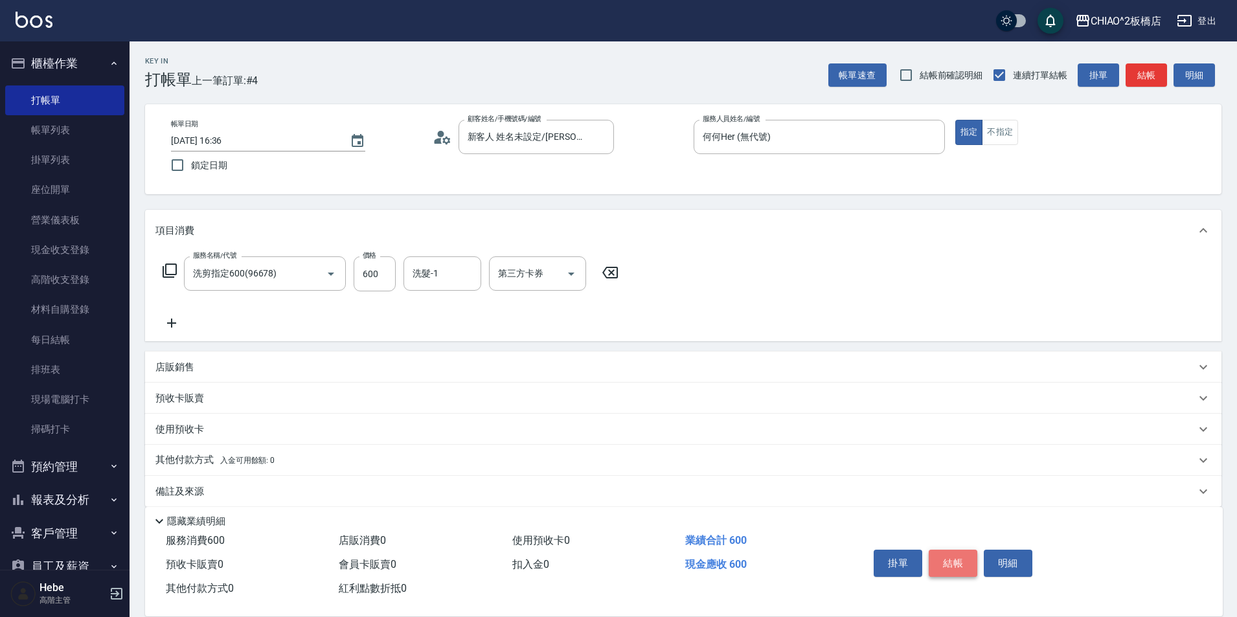
click at [952, 554] on button "結帳" at bounding box center [953, 563] width 49 height 27
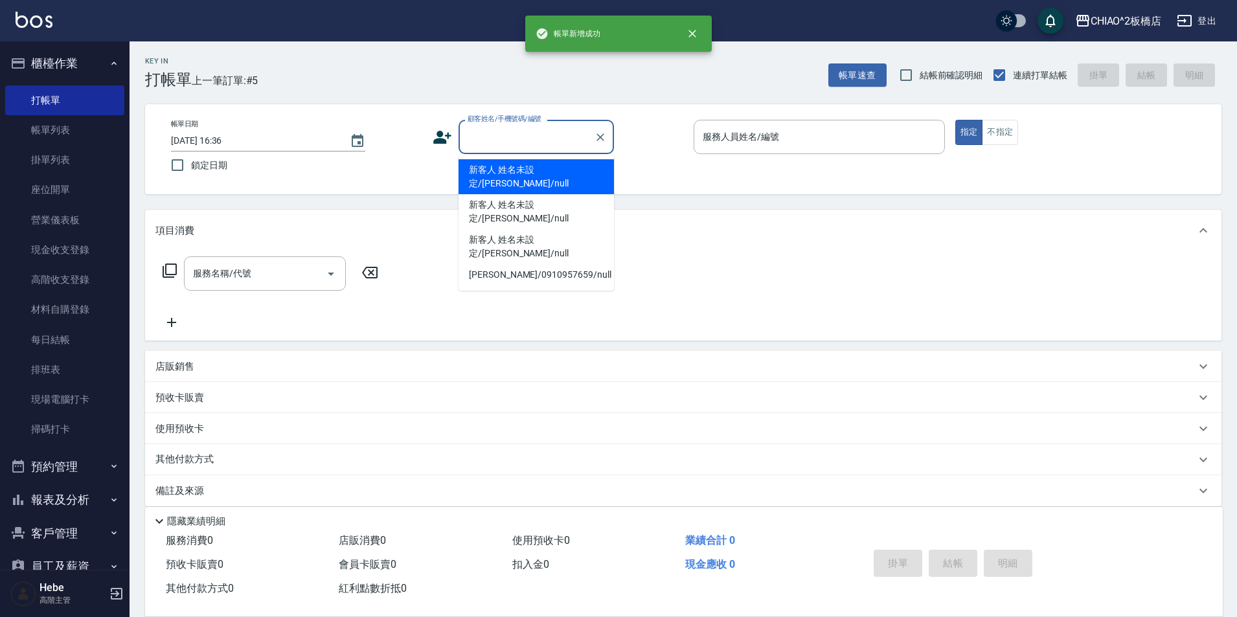
click at [544, 136] on input "顧客姓名/手機號碼/編號" at bounding box center [526, 137] width 124 height 23
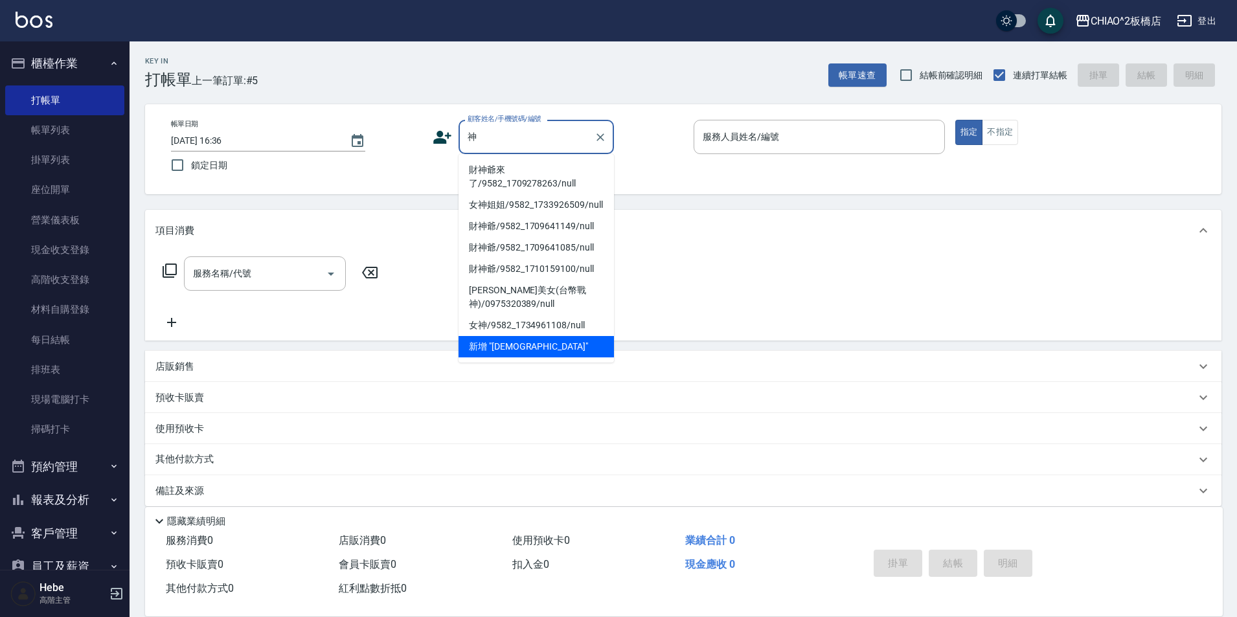
click at [538, 173] on li "財神爺來了/9582_1709278263/null" at bounding box center [536, 176] width 155 height 35
type input "財神爺來了/9582_1709278263/null"
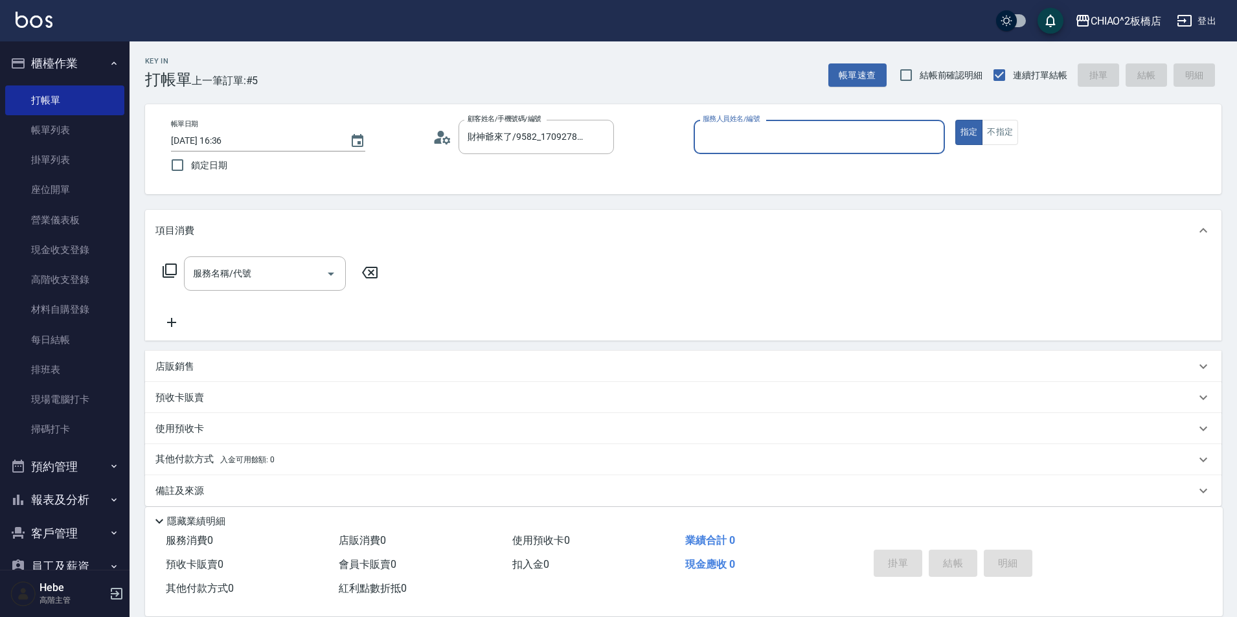
click at [729, 140] on input "服務人員姓名/編號" at bounding box center [820, 137] width 240 height 23
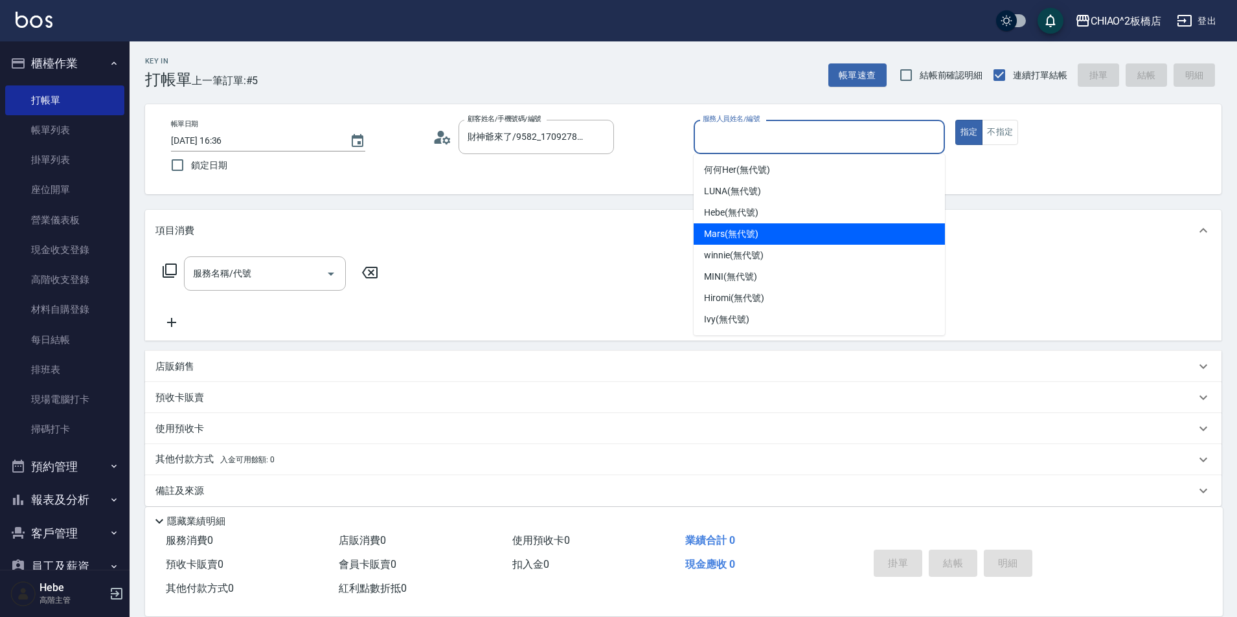
click at [720, 242] on div "Mars (無代號)" at bounding box center [819, 233] width 251 height 21
type input "Mars(無代號)"
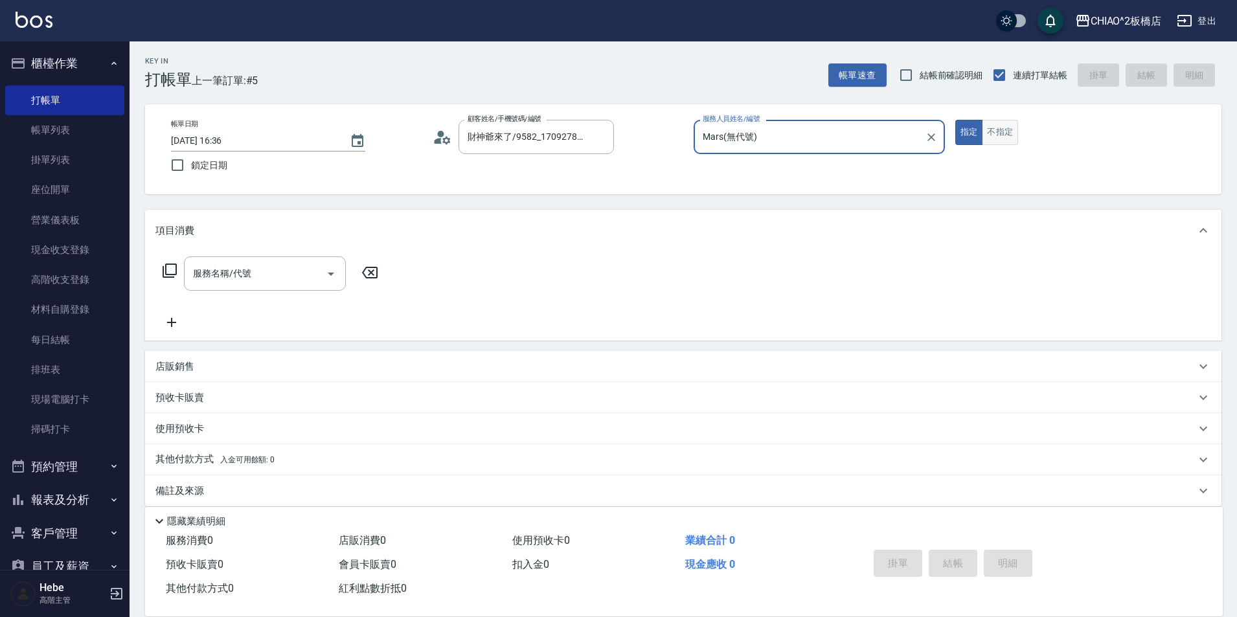
click at [1010, 141] on button "不指定" at bounding box center [1000, 132] width 36 height 25
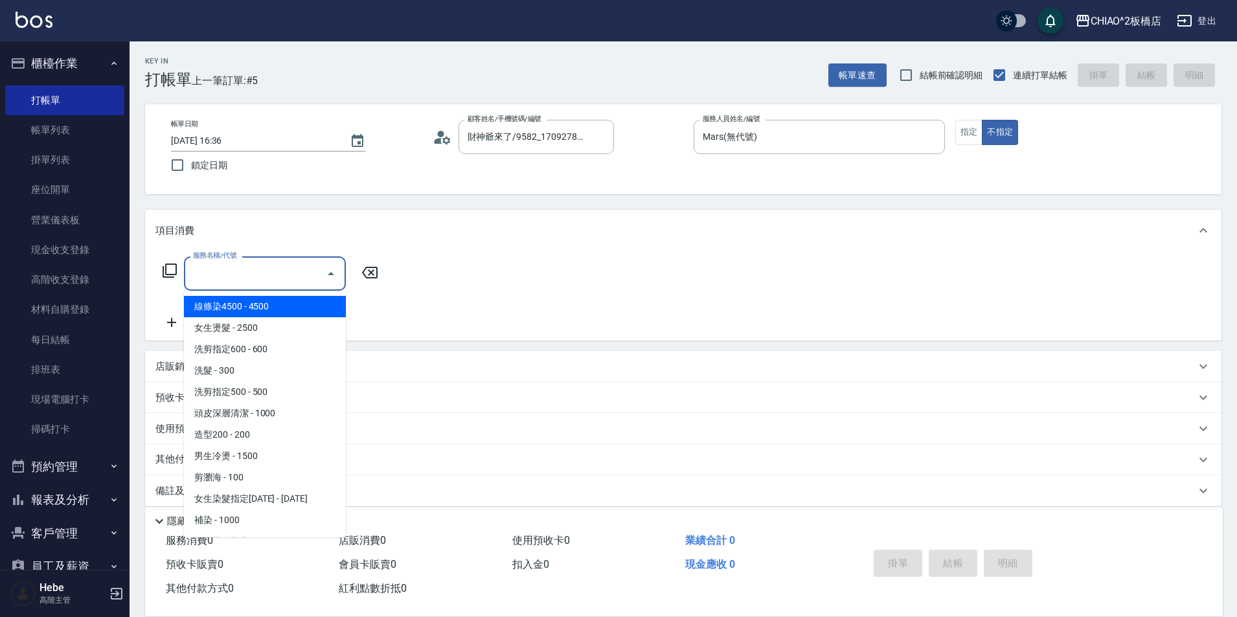
click at [282, 270] on input "服務名稱/代號" at bounding box center [255, 273] width 131 height 23
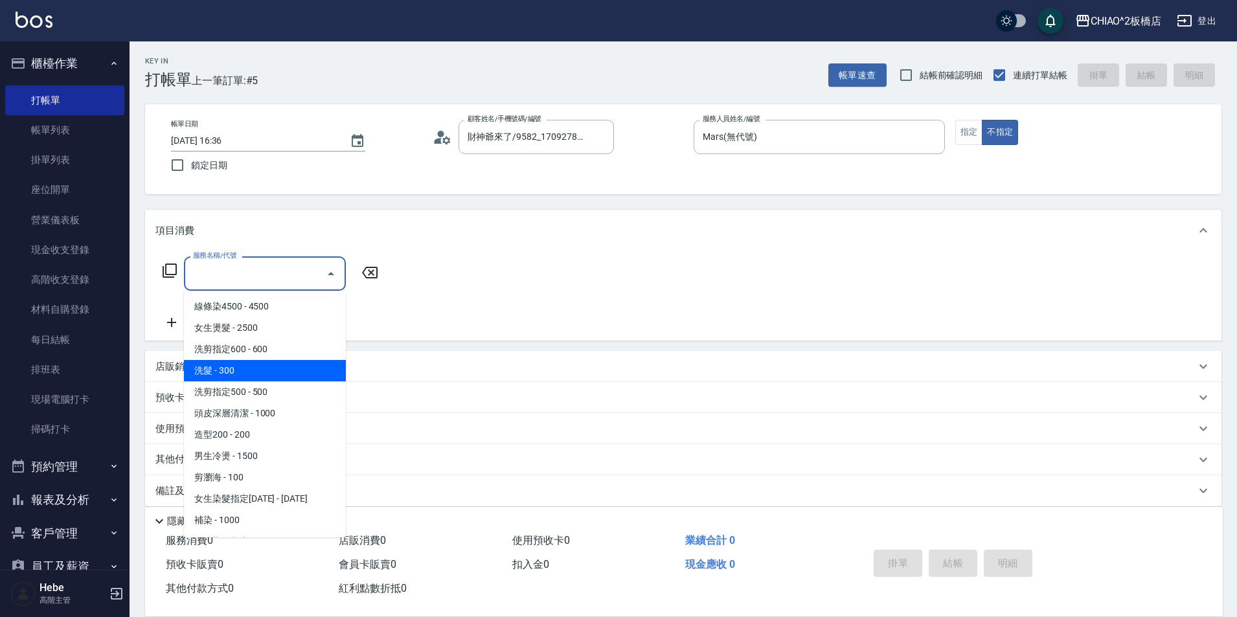
click at [299, 371] on span "洗髮 - 300" at bounding box center [265, 370] width 162 height 21
type input "洗髮(96679)"
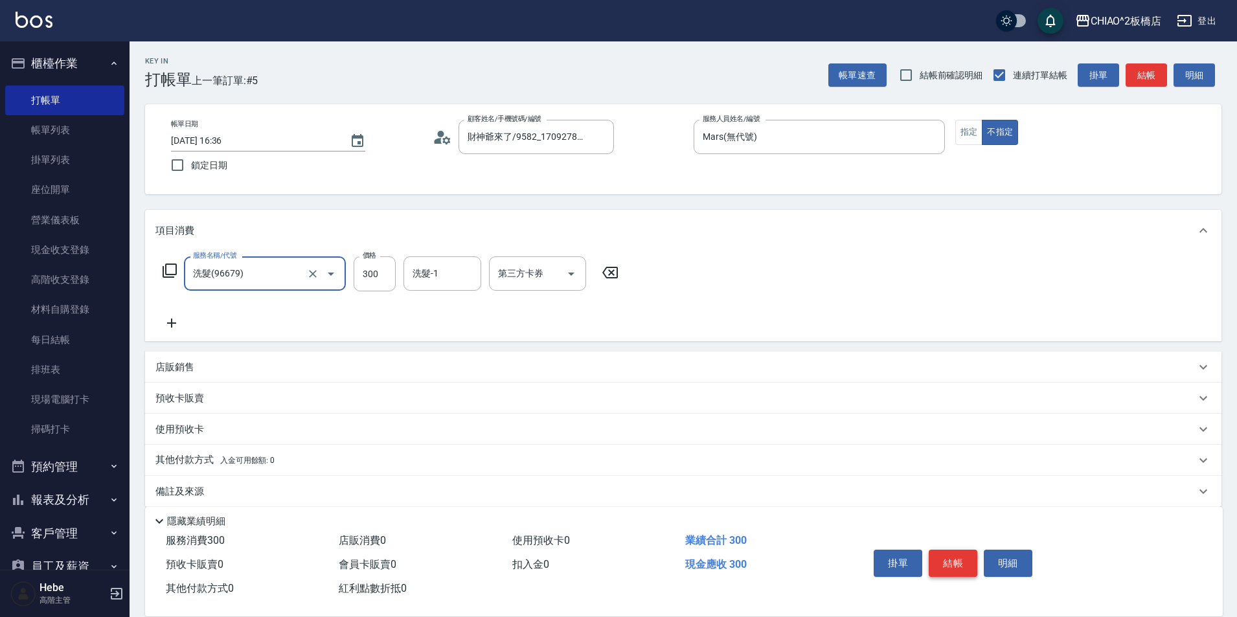
click at [961, 553] on button "結帳" at bounding box center [953, 563] width 49 height 27
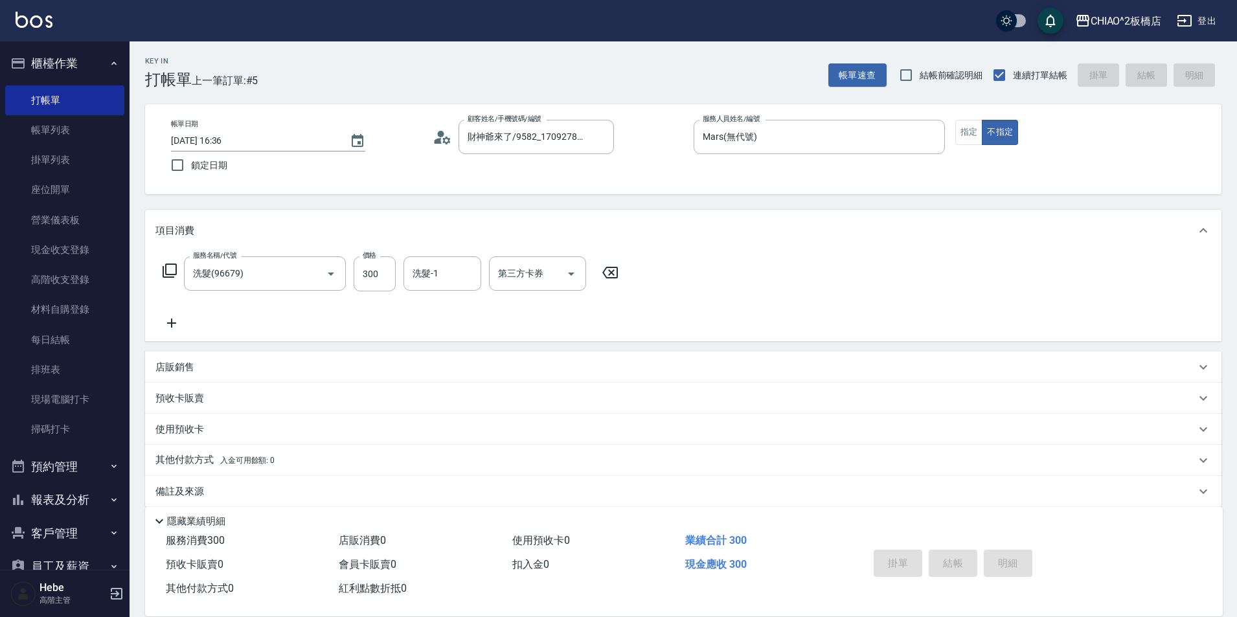
type input "[DATE] 16:37"
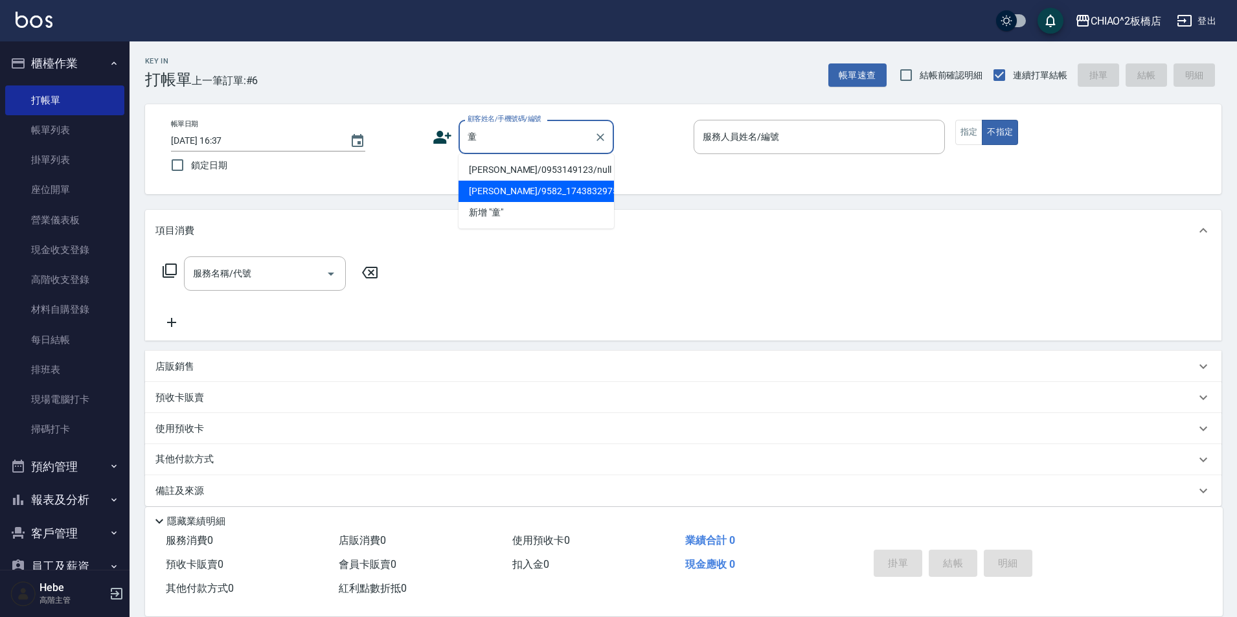
click at [544, 194] on li "[PERSON_NAME]/9582_1743832975/null" at bounding box center [536, 191] width 155 height 21
type input "[PERSON_NAME]/9582_1743832975/null"
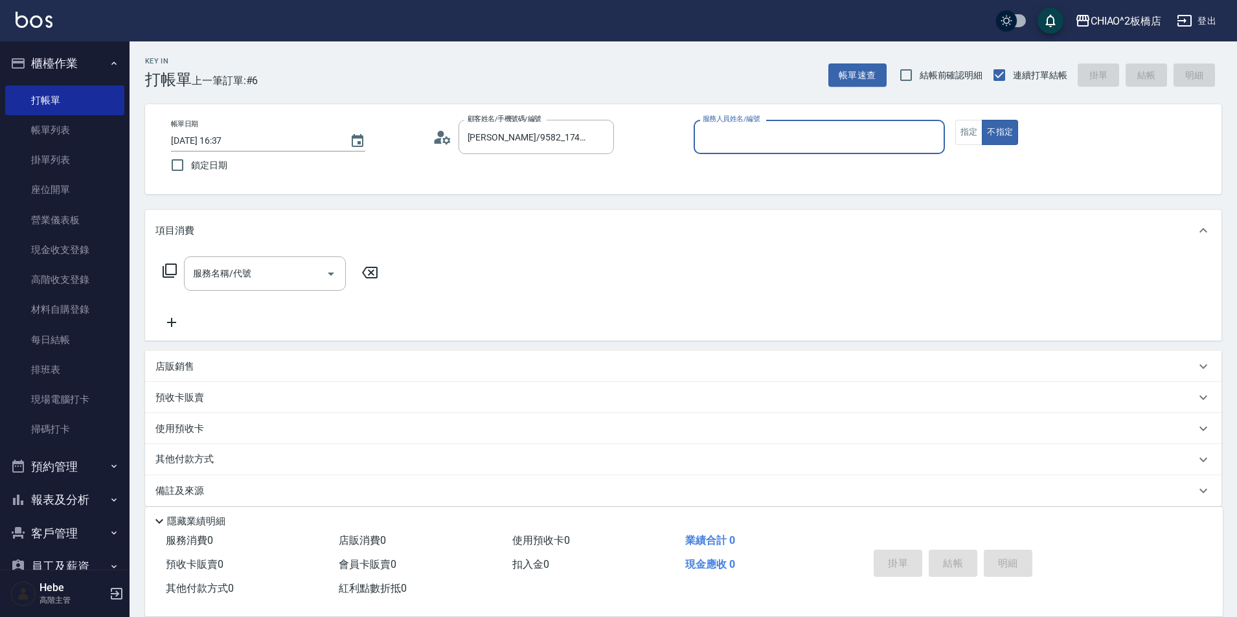
type input "何何Her (無代號)"
click at [764, 133] on input "何何Her (無代號)" at bounding box center [810, 137] width 220 height 23
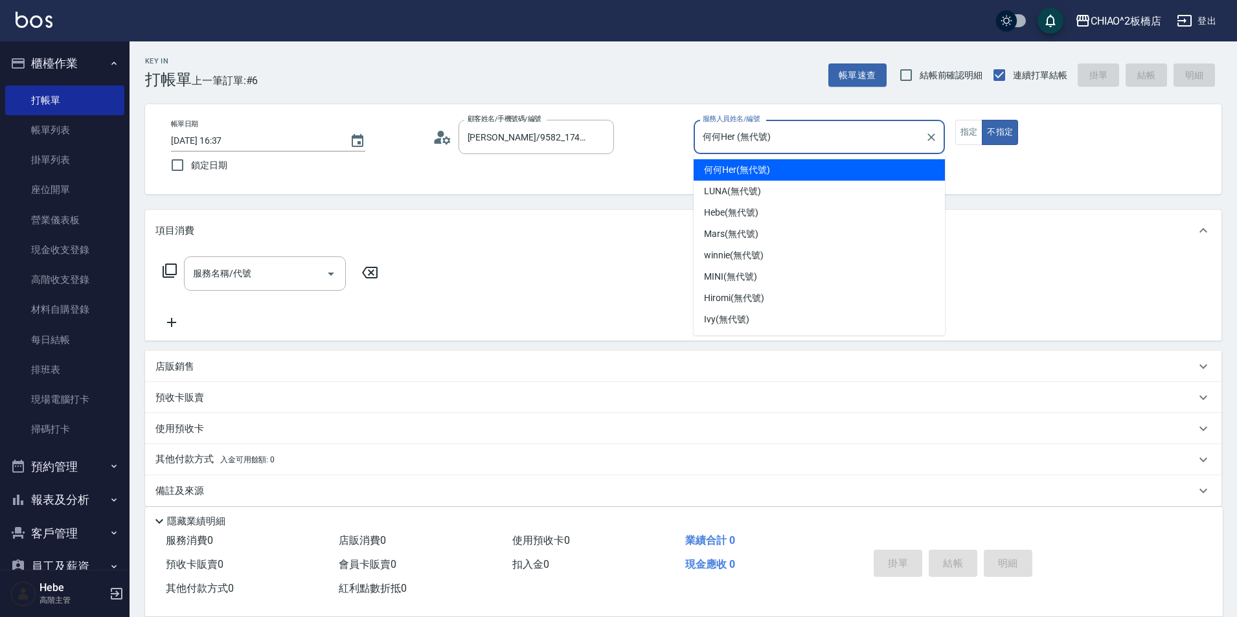
click at [761, 174] on span "何何Her (無代號)" at bounding box center [737, 170] width 66 height 14
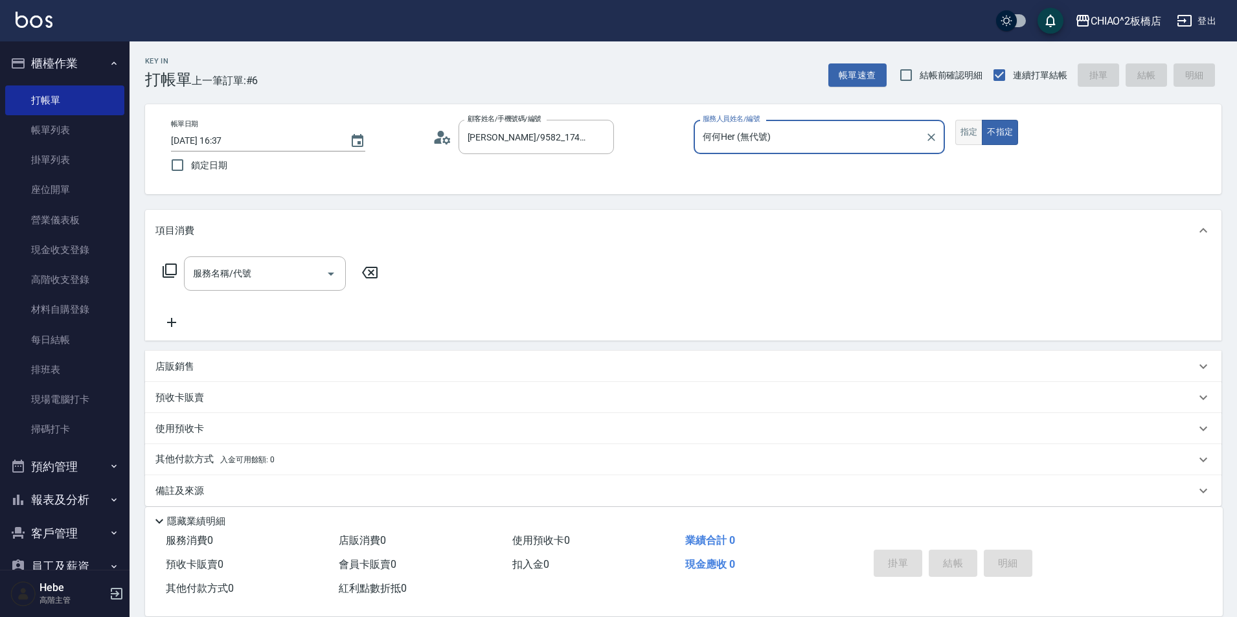
click at [978, 137] on button "指定" at bounding box center [970, 132] width 28 height 25
click at [284, 273] on input "服務名稱/代號" at bounding box center [255, 273] width 131 height 23
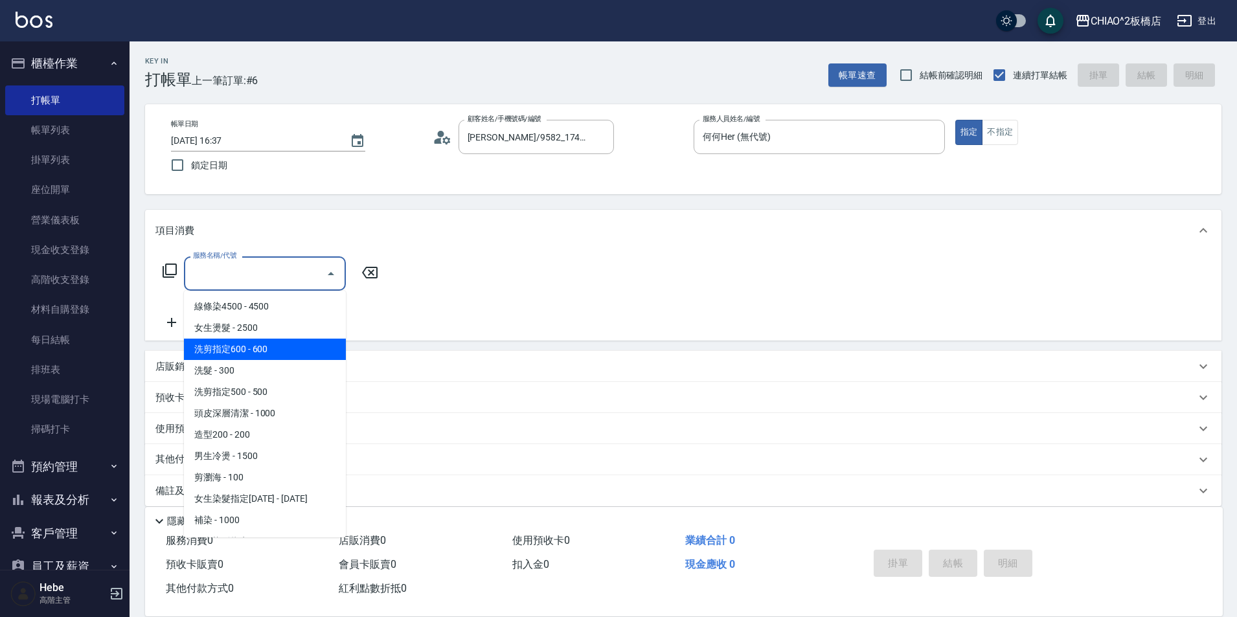
click at [265, 344] on span "洗剪指定600 - 600" at bounding box center [265, 349] width 162 height 21
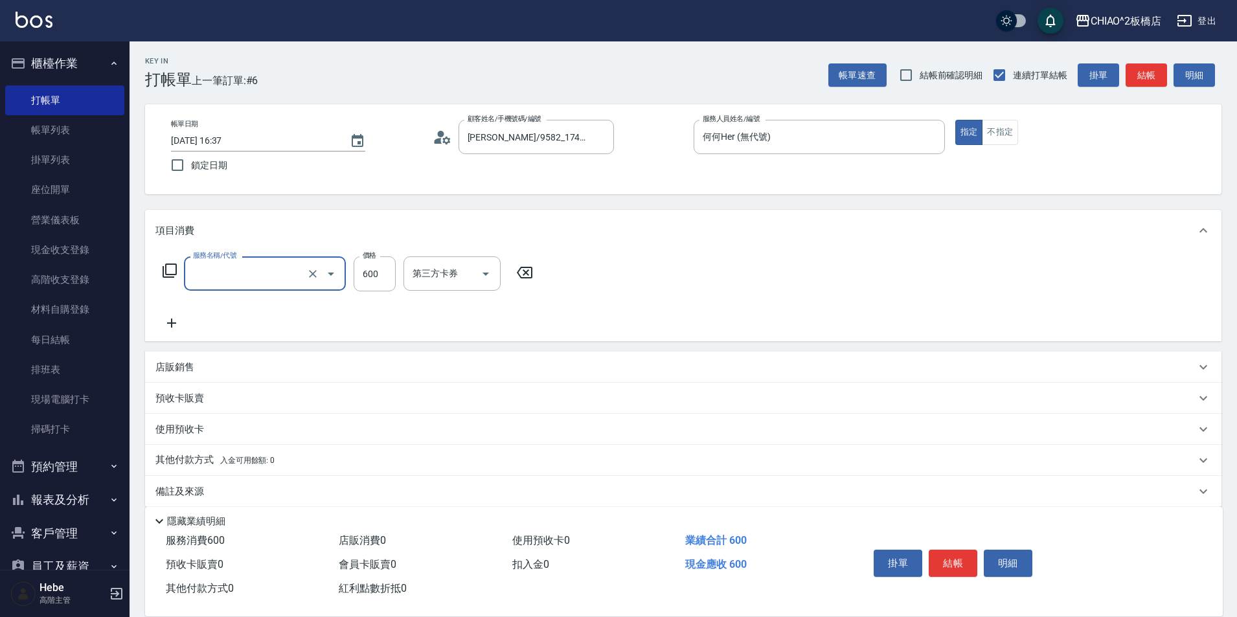
type input "洗剪指定600(96678)"
click at [176, 326] on icon at bounding box center [171, 323] width 32 height 16
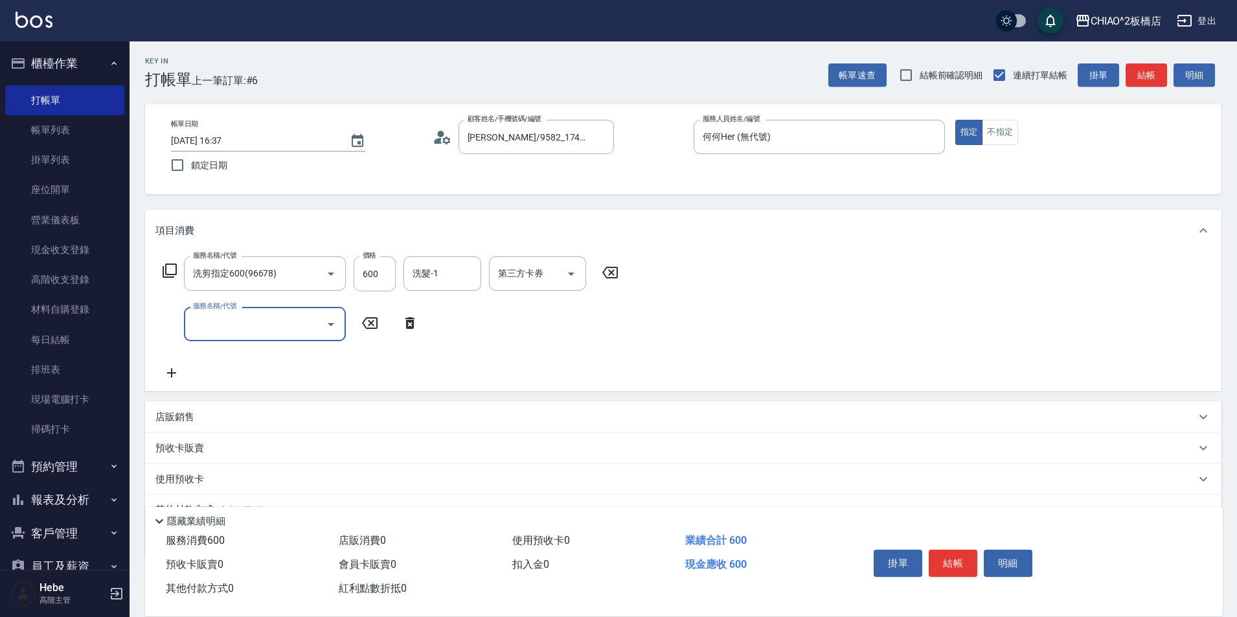
click at [232, 323] on input "服務名稱/代號" at bounding box center [255, 324] width 131 height 23
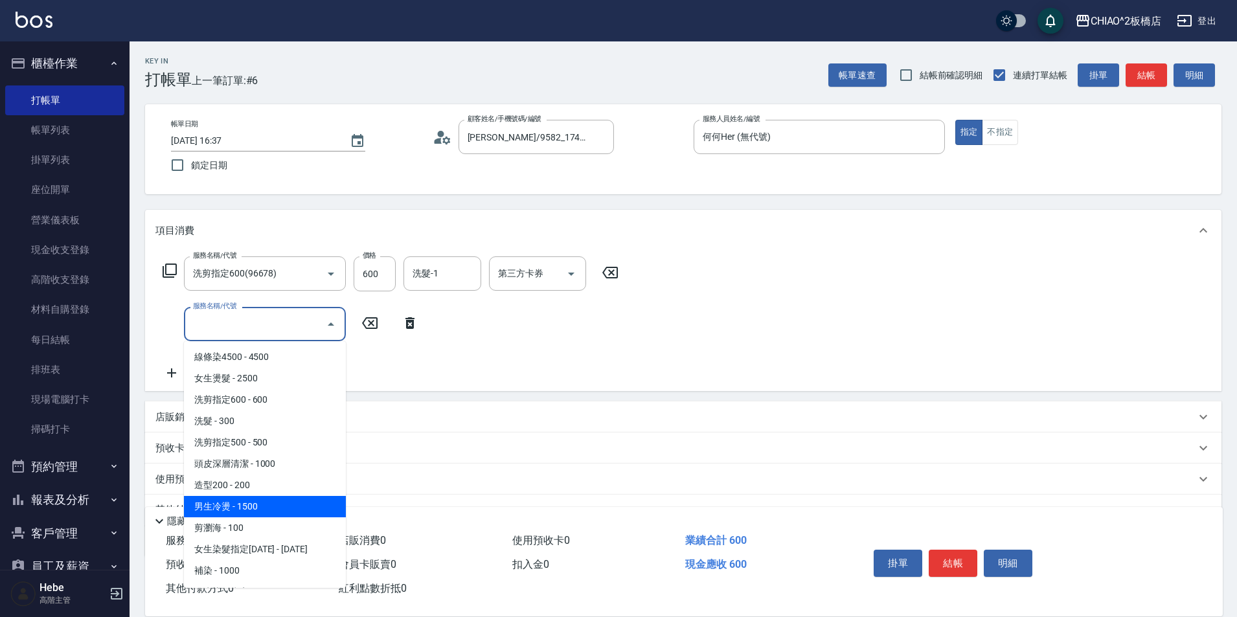
drag, startPoint x: 255, startPoint y: 503, endPoint x: 317, endPoint y: 372, distance: 144.0
click at [256, 503] on span "男生冷燙 - 1500" at bounding box center [265, 506] width 162 height 21
type input "男生冷燙(96688)"
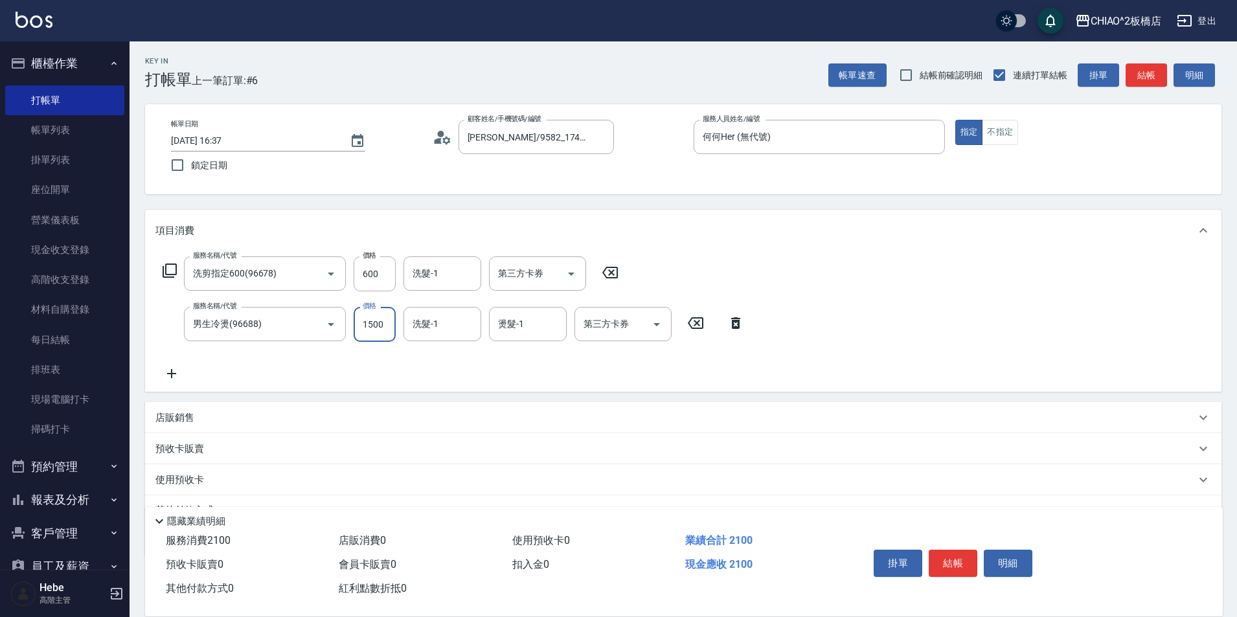
click at [376, 333] on input "1500" at bounding box center [375, 324] width 42 height 35
type input "2000"
click at [956, 564] on button "結帳" at bounding box center [953, 563] width 49 height 27
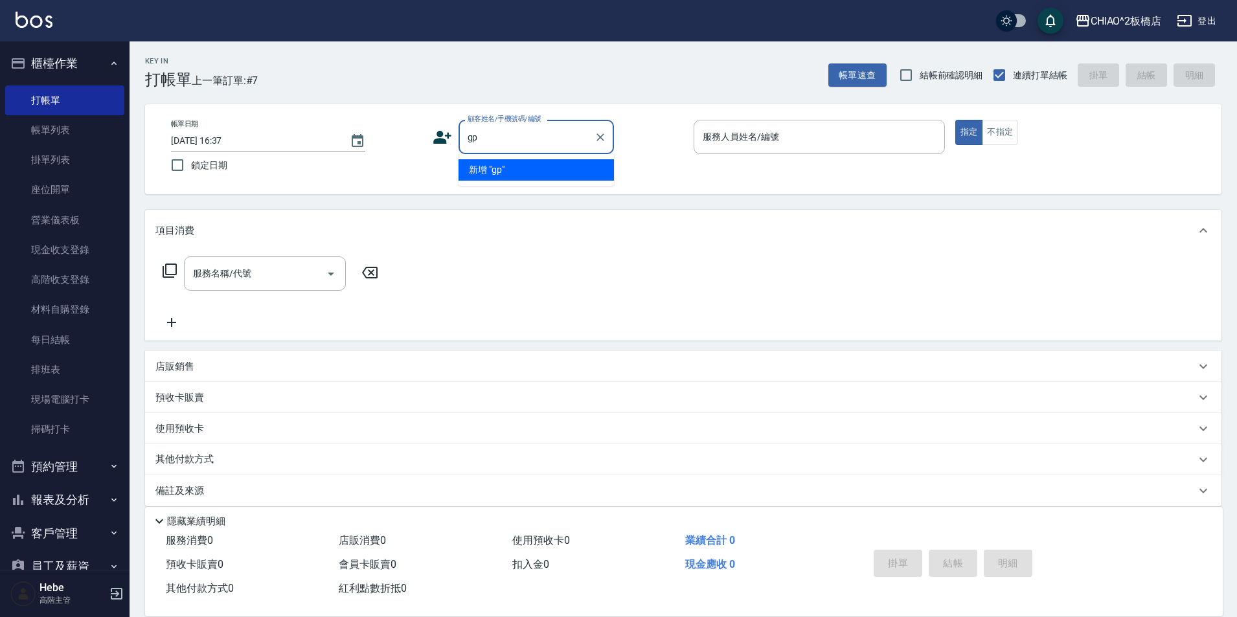
type input "g"
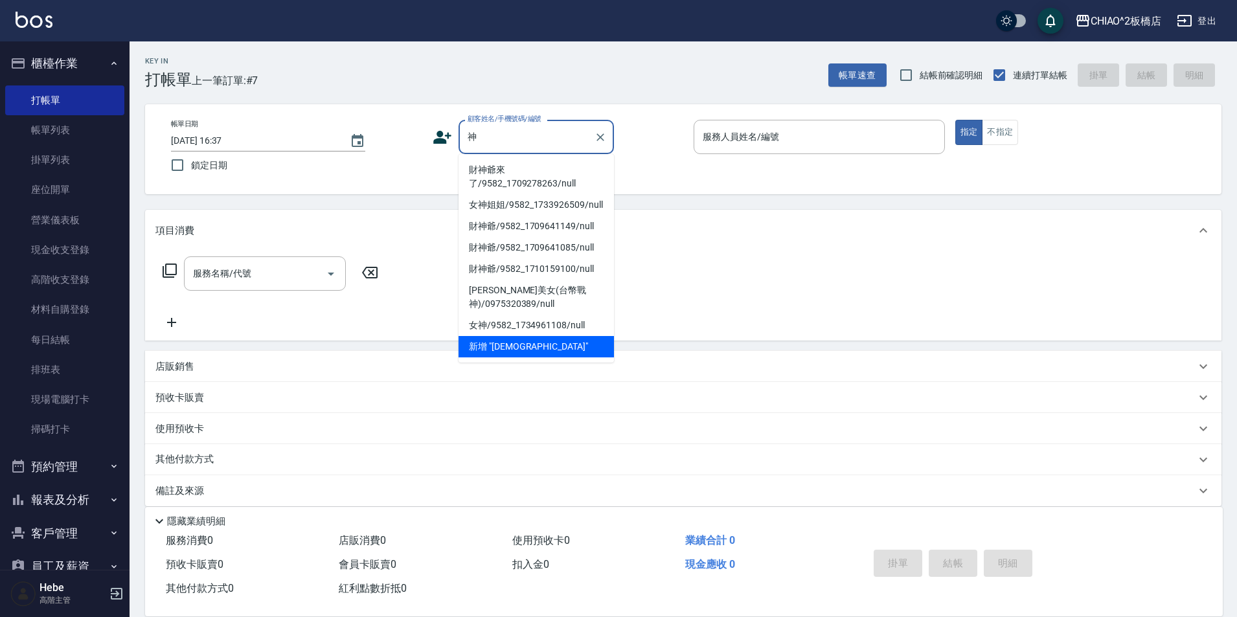
click at [488, 166] on li "財神爺來了/9582_1709278263/null" at bounding box center [536, 176] width 155 height 35
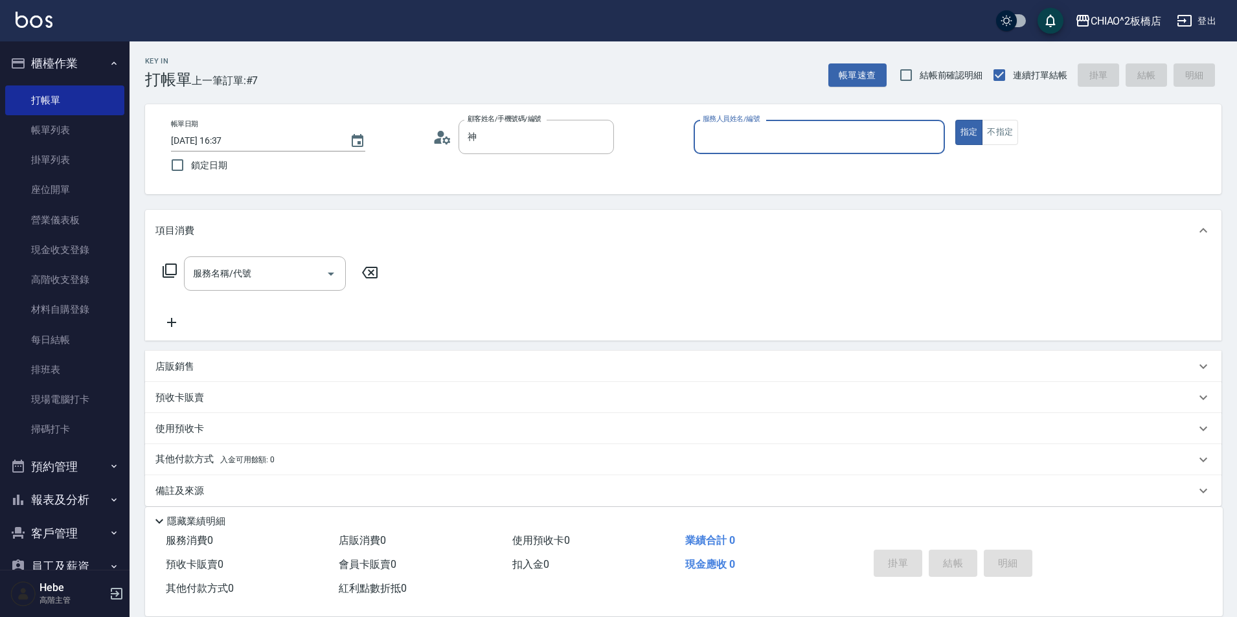
type input "財神爺來了/9582_1709278263/null"
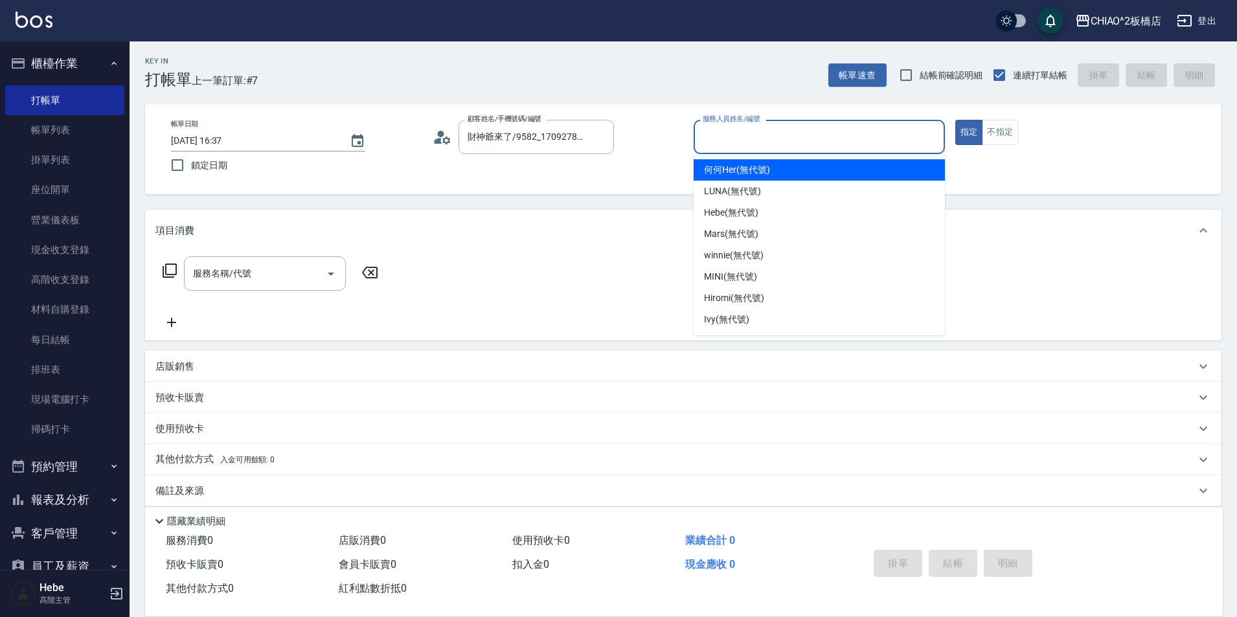
click at [748, 139] on input "服務人員姓名/編號" at bounding box center [820, 137] width 240 height 23
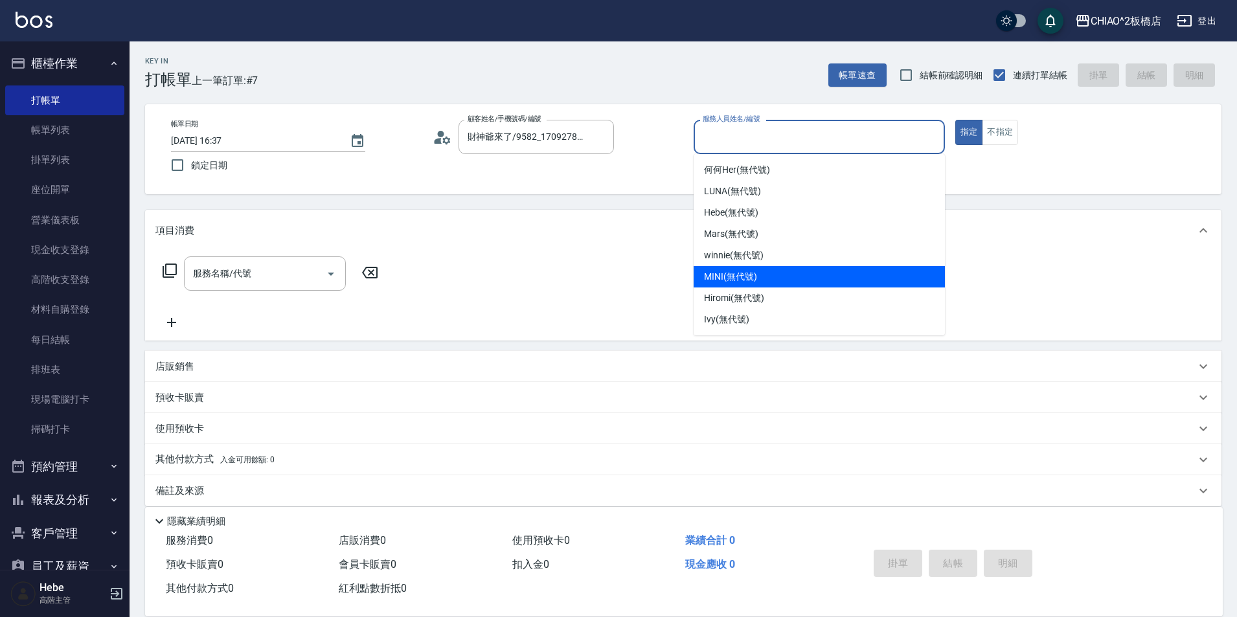
click at [732, 286] on div "MINI (無代號)" at bounding box center [819, 276] width 251 height 21
type input "MINI(無代號)"
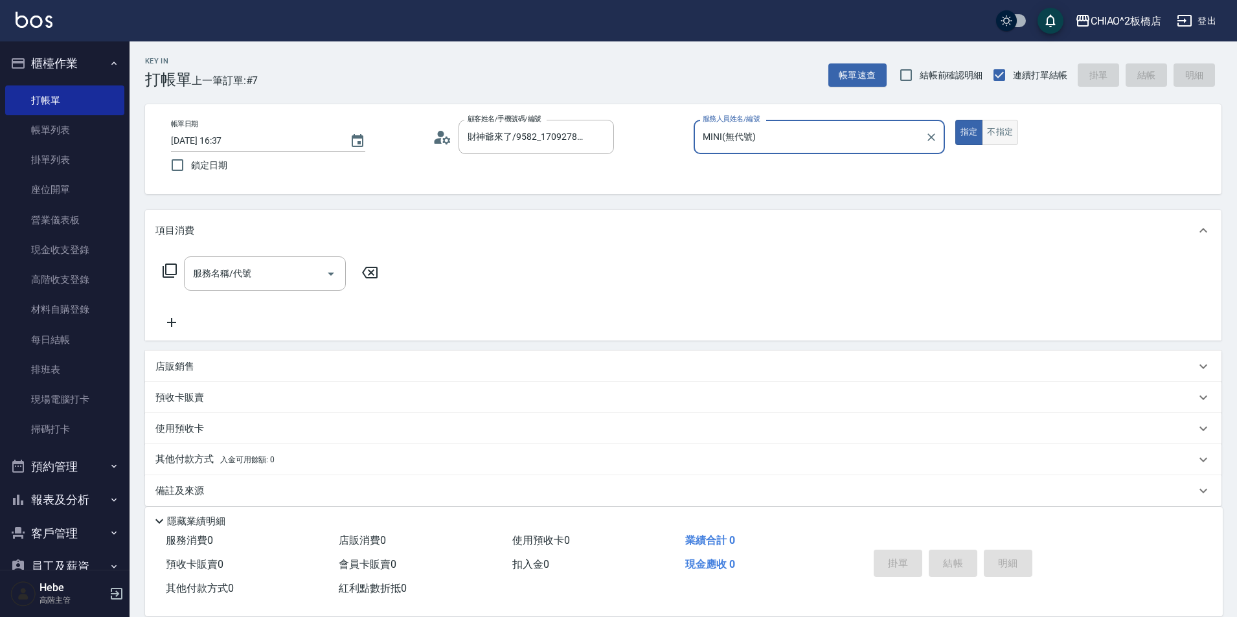
click at [1007, 138] on button "不指定" at bounding box center [1000, 132] width 36 height 25
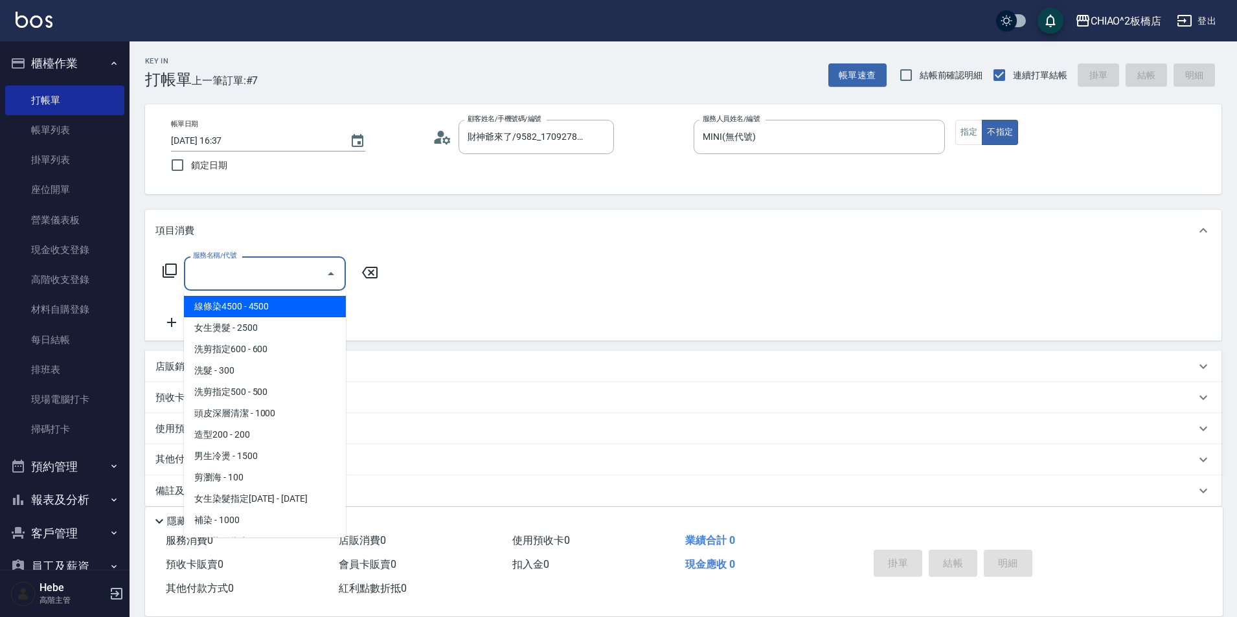
click at [241, 272] on input "服務名稱/代號" at bounding box center [255, 273] width 131 height 23
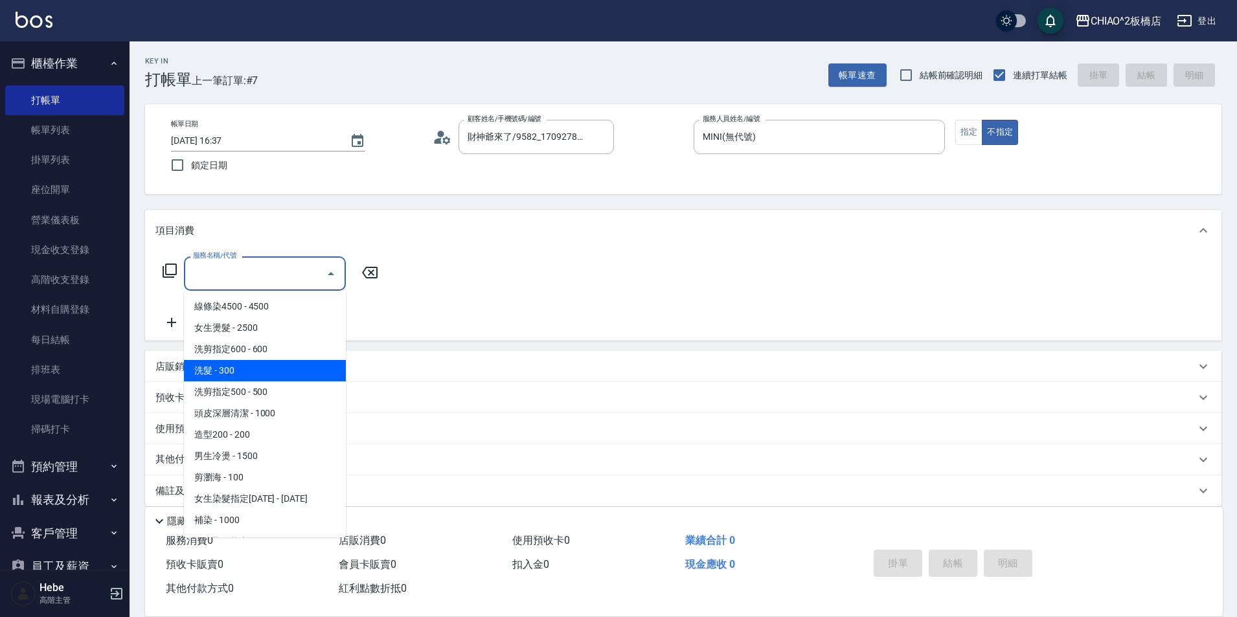
click at [253, 369] on span "洗髮 - 300" at bounding box center [265, 370] width 162 height 21
type input "洗髮(96679)"
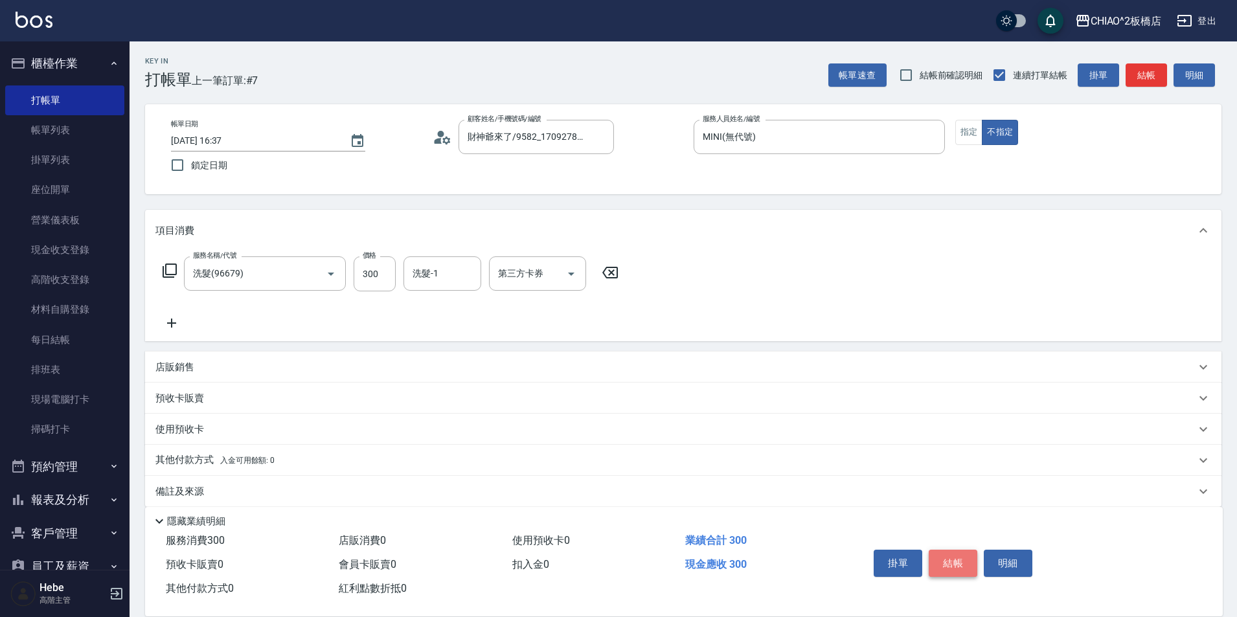
click at [958, 562] on button "結帳" at bounding box center [953, 563] width 49 height 27
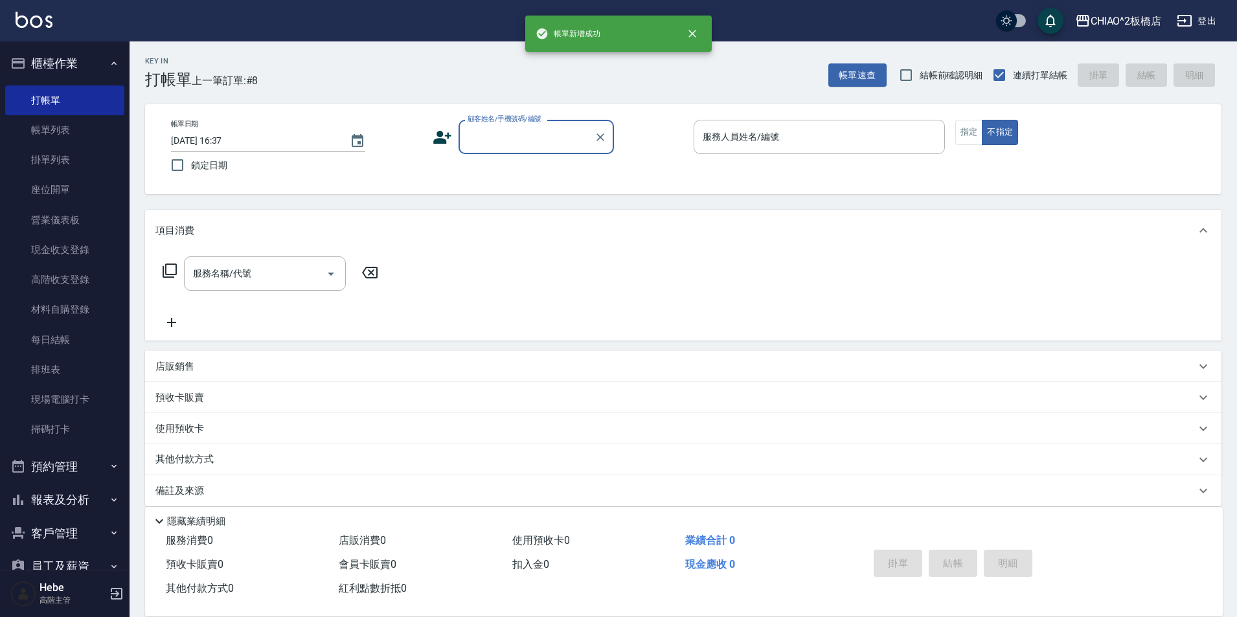
click at [518, 144] on input "顧客姓名/手機號碼/編號" at bounding box center [526, 137] width 124 height 23
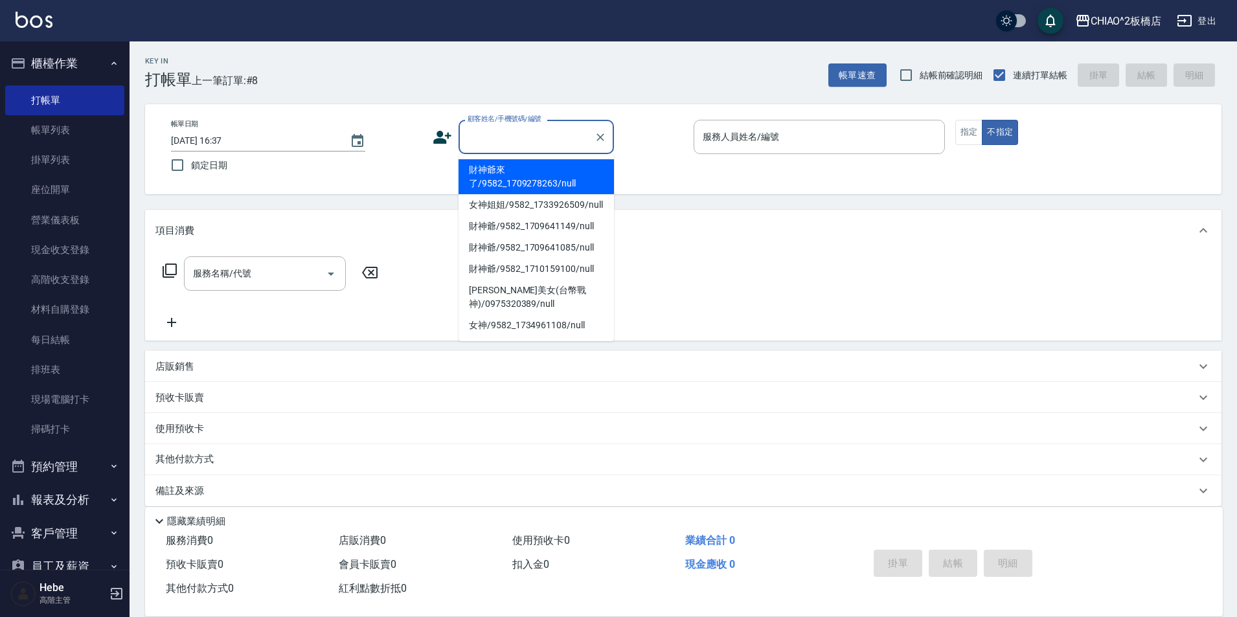
click at [522, 178] on li "財神爺來了/9582_1709278263/null" at bounding box center [536, 176] width 155 height 35
type input "財神爺來了/9582_1709278263/null"
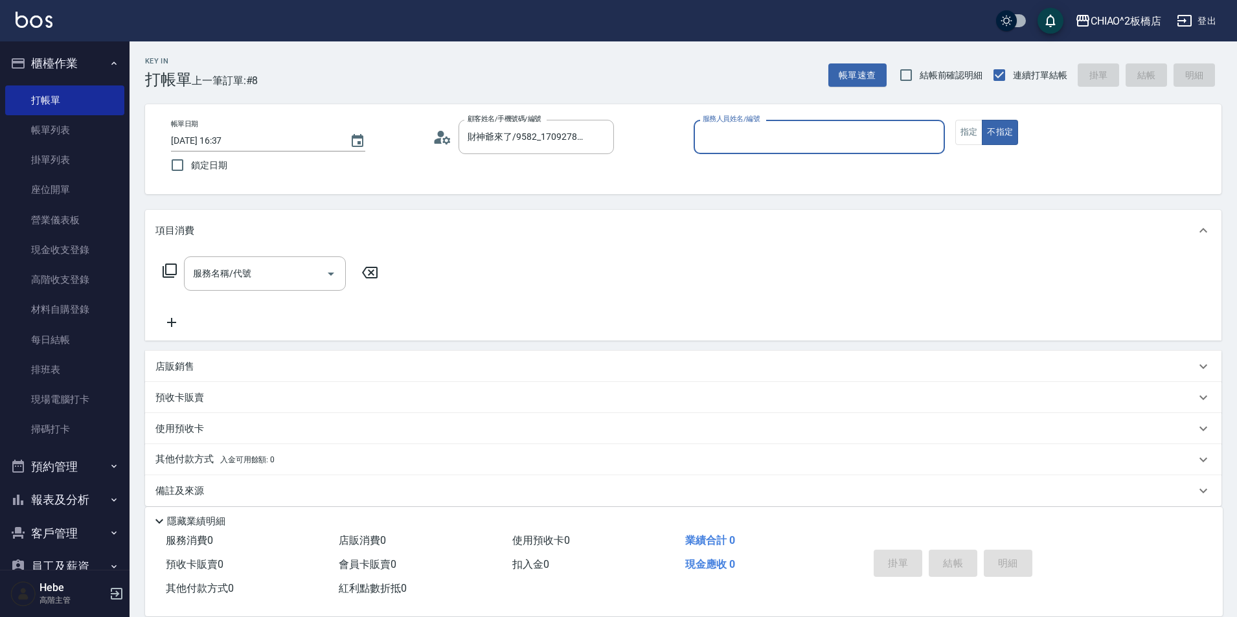
click at [737, 125] on div "服務人員姓名/編號 服務人員姓名/編號" at bounding box center [819, 137] width 251 height 34
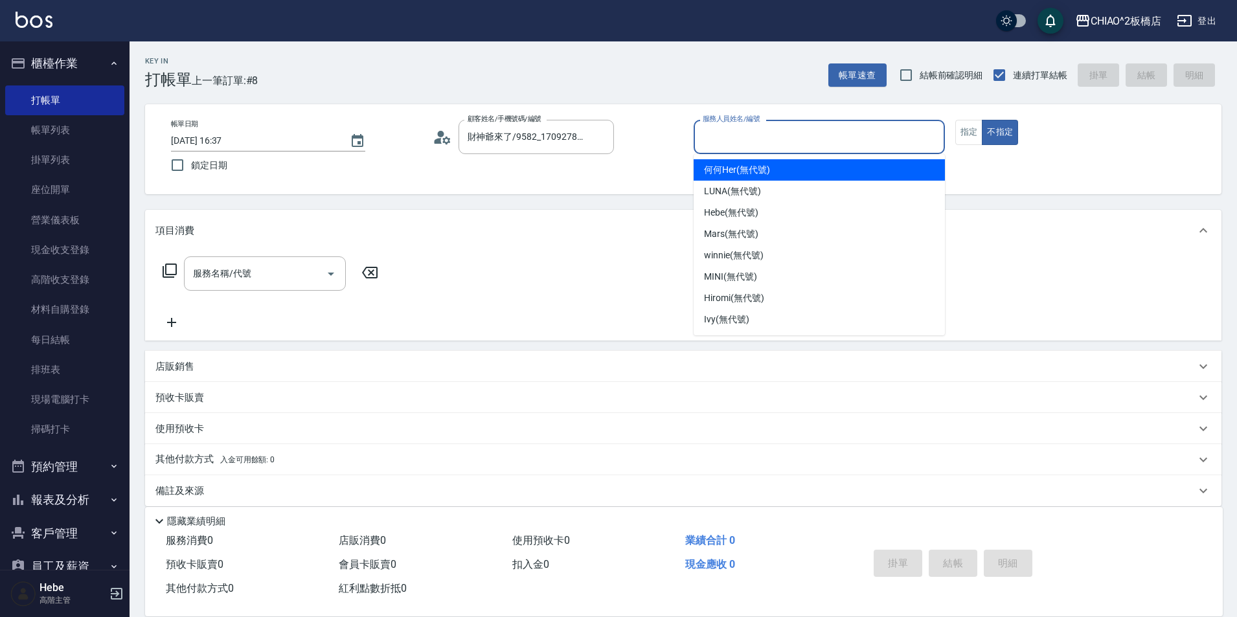
click at [746, 139] on input "服務人員姓名/編號" at bounding box center [820, 137] width 240 height 23
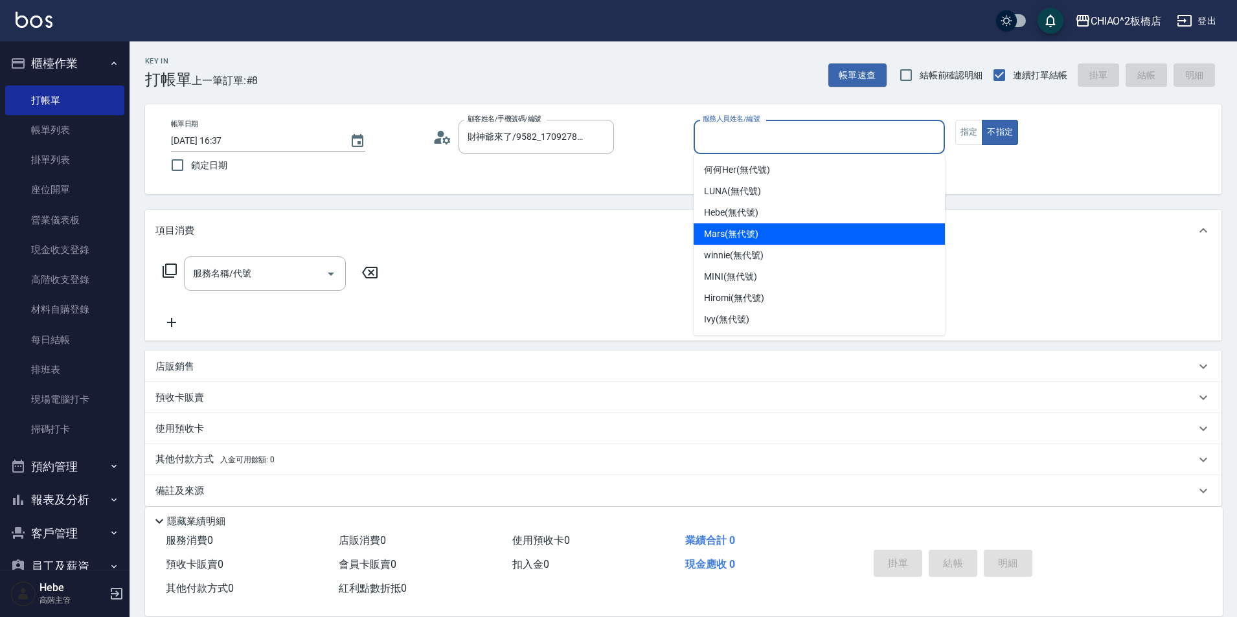
click at [772, 233] on div "Mars (無代號)" at bounding box center [819, 233] width 251 height 21
type input "Mars(無代號)"
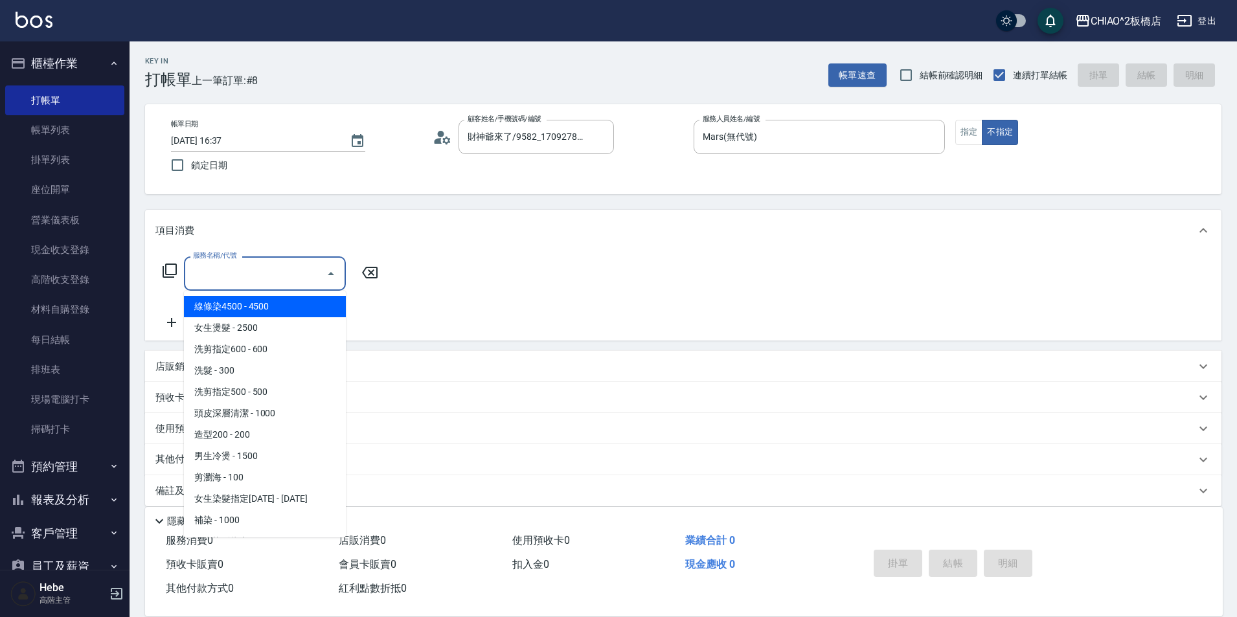
click at [291, 273] on input "服務名稱/代號" at bounding box center [255, 273] width 131 height 23
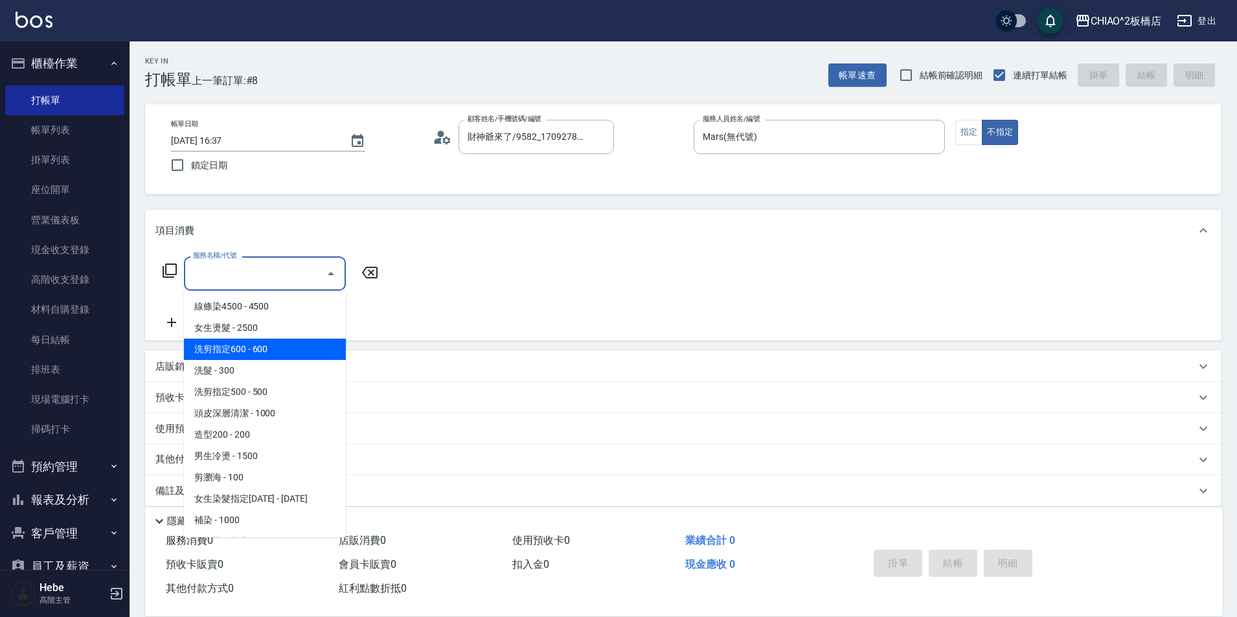
click at [275, 356] on span "洗剪指定600 - 600" at bounding box center [265, 349] width 162 height 21
type input "洗剪指定600(96678)"
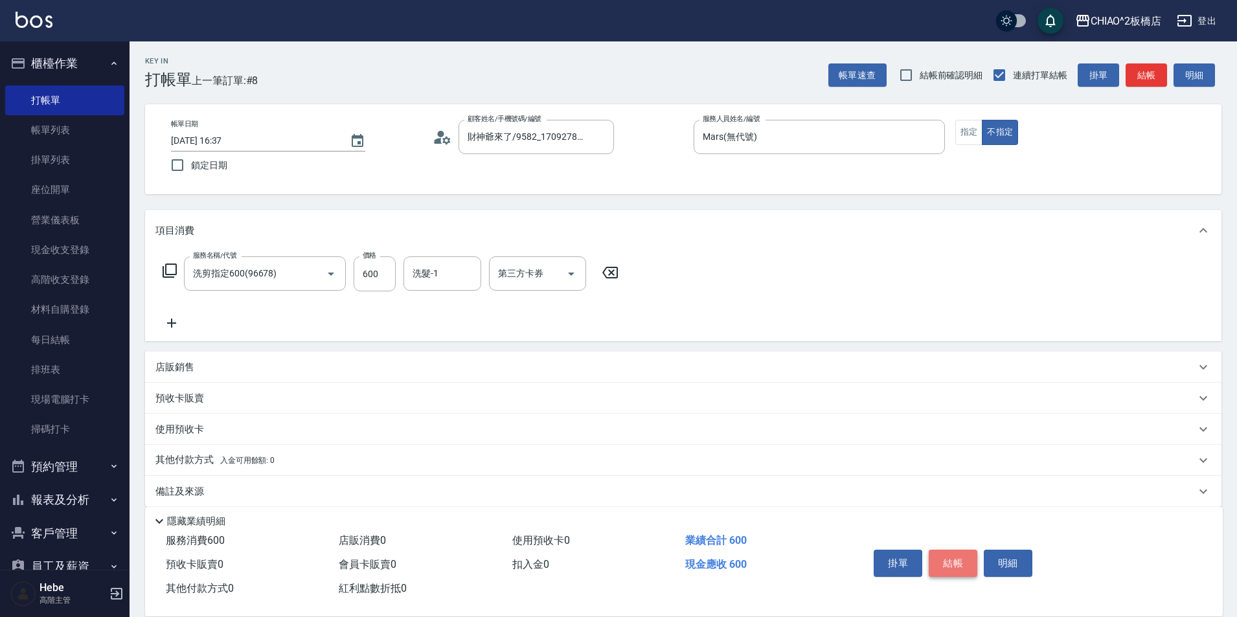
click at [963, 563] on button "結帳" at bounding box center [953, 563] width 49 height 27
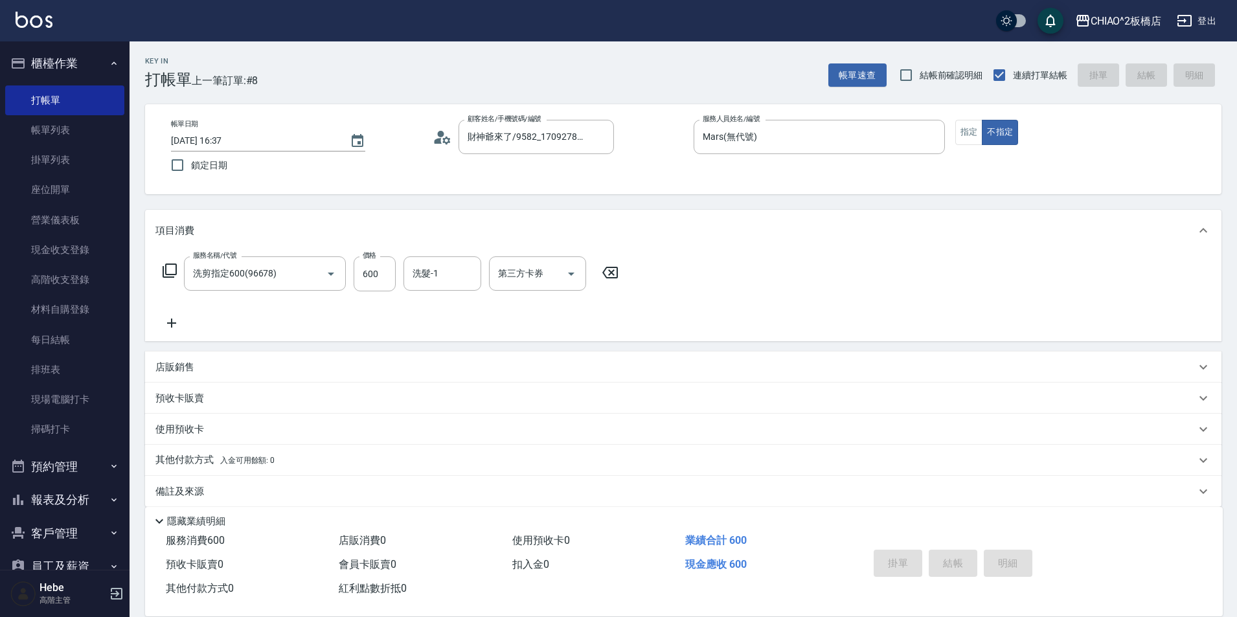
type input "[DATE] 16:38"
